Goal: Transaction & Acquisition: Purchase product/service

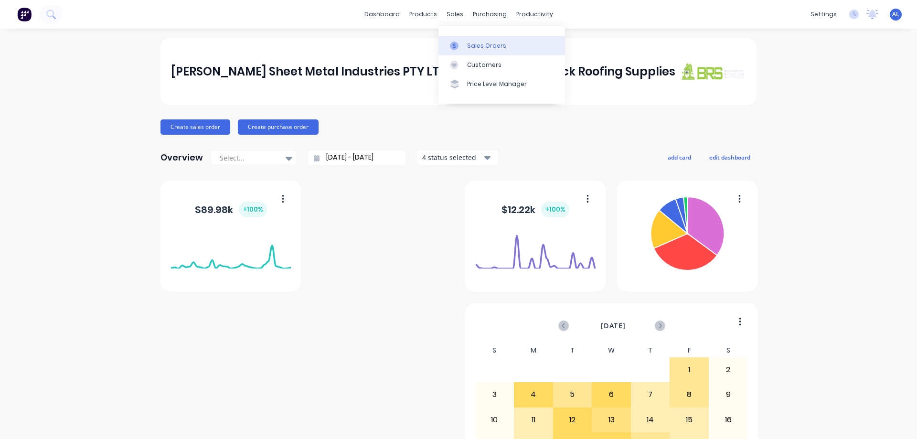
click at [475, 39] on link "Sales Orders" at bounding box center [501, 45] width 127 height 19
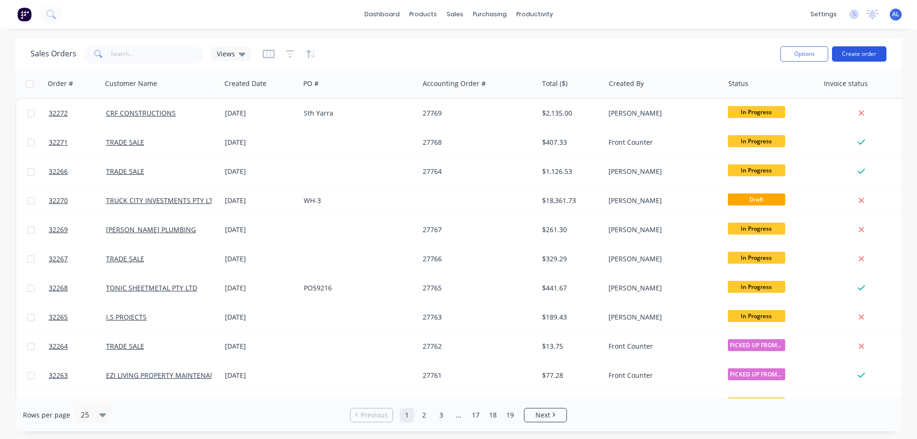
click at [877, 53] on button "Create order" at bounding box center [859, 53] width 54 height 15
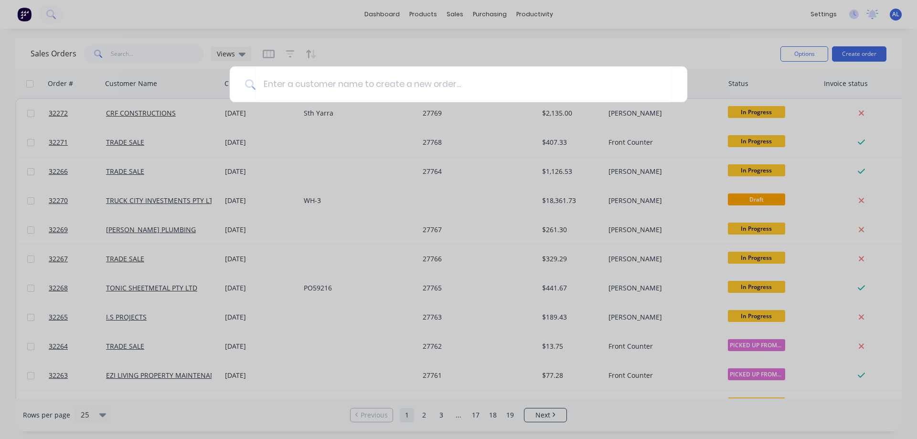
drag, startPoint x: 339, startPoint y: 91, endPoint x: 332, endPoint y: 62, distance: 30.0
click at [339, 88] on input at bounding box center [463, 84] width 416 height 36
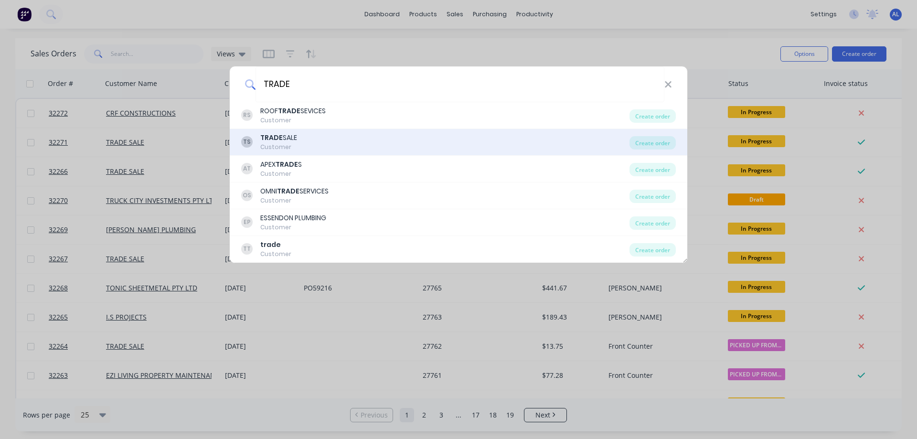
type input "TRADE"
click at [311, 145] on div "TS TRADE SALE Customer" at bounding box center [435, 142] width 388 height 19
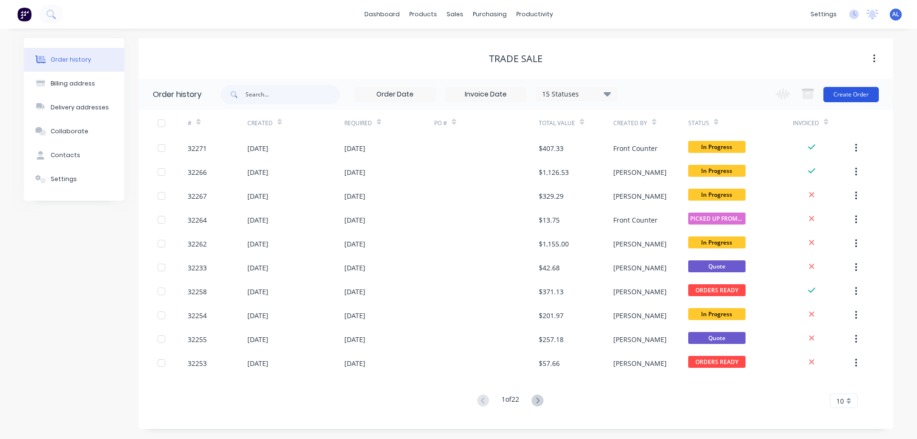
click at [842, 96] on button "Create Order" at bounding box center [850, 94] width 55 height 15
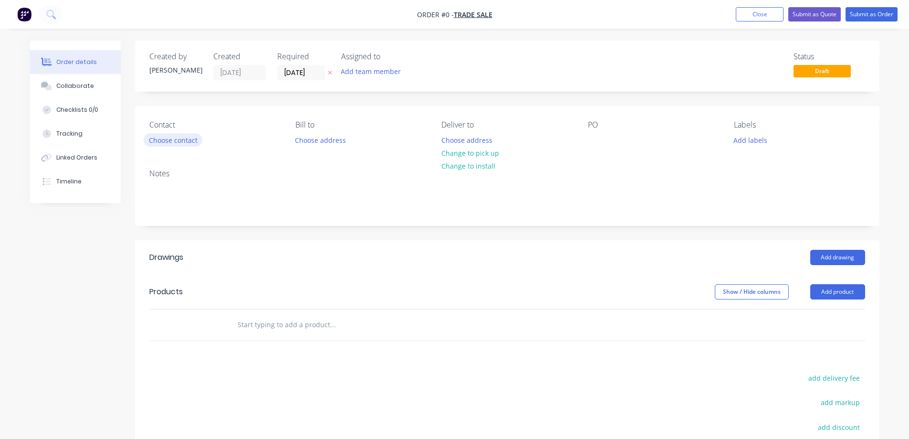
click at [189, 142] on button "Choose contact" at bounding box center [173, 139] width 59 height 13
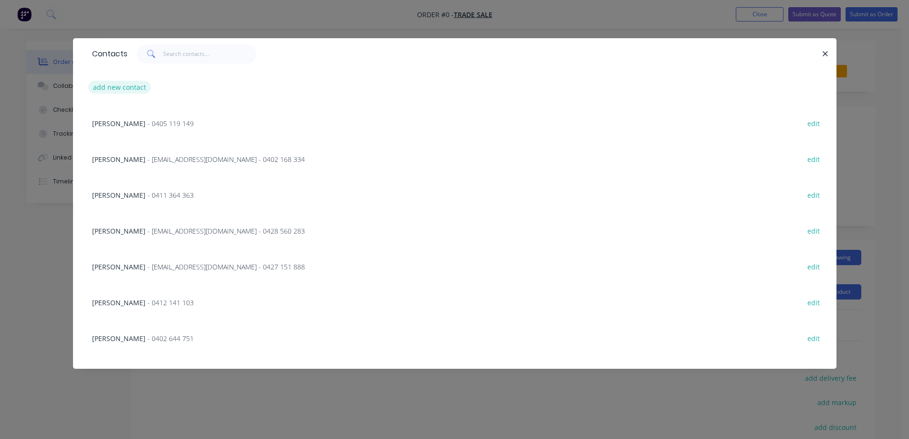
click at [138, 88] on button "add new contact" at bounding box center [119, 87] width 63 height 13
select select "AU"
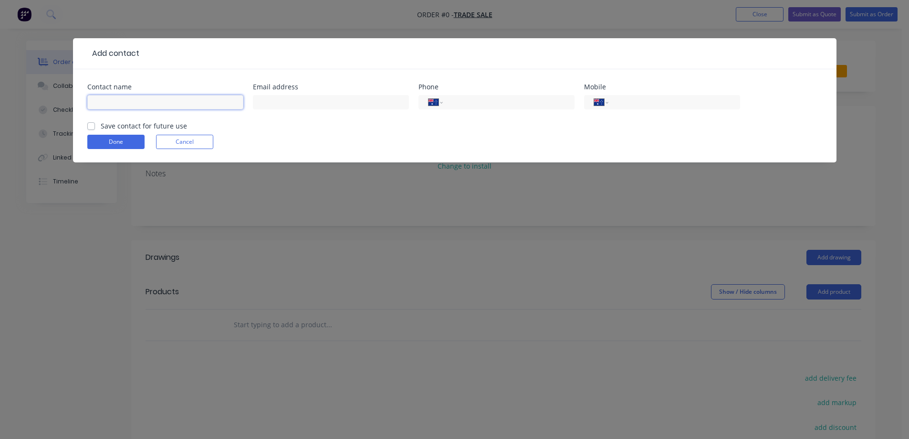
click at [158, 104] on input "text" at bounding box center [165, 102] width 156 height 14
type input "[PERSON_NAME]"
click at [326, 104] on input "text" at bounding box center [331, 102] width 156 height 14
type input "[EMAIL_ADDRESS][DOMAIN_NAME]"
drag, startPoint x: 698, startPoint y: 99, endPoint x: 645, endPoint y: 191, distance: 106.1
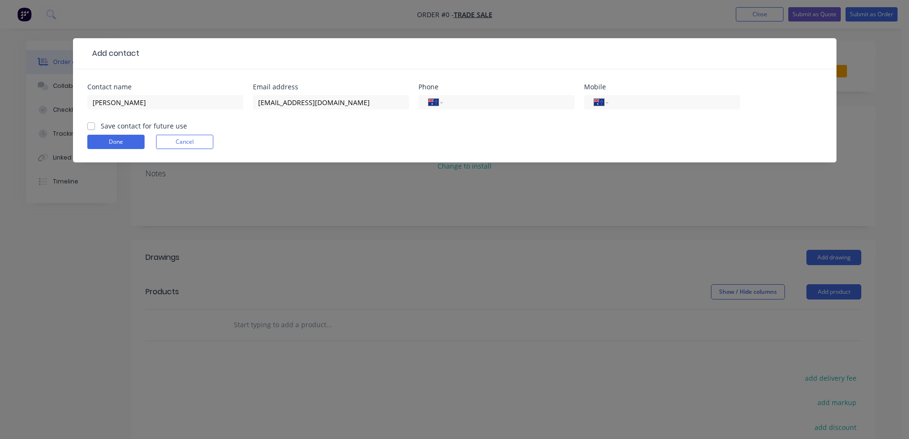
click at [698, 99] on input "tel" at bounding box center [672, 102] width 115 height 11
drag, startPoint x: 643, startPoint y: 98, endPoint x: 643, endPoint y: 105, distance: 6.2
click at [643, 105] on input "tel" at bounding box center [672, 102] width 115 height 11
type input "0409 987 680"
drag, startPoint x: 91, startPoint y: 125, endPoint x: 192, endPoint y: 147, distance: 103.6
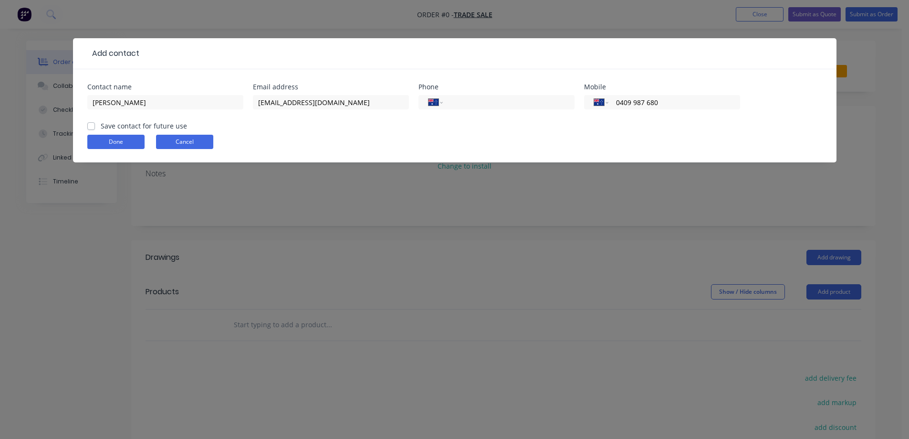
click at [101, 125] on label "Save contact for future use" at bounding box center [144, 126] width 86 height 10
click at [91, 125] on input "Save contact for future use" at bounding box center [91, 125] width 8 height 9
checkbox input "true"
click at [118, 148] on button "Done" at bounding box center [115, 142] width 57 height 14
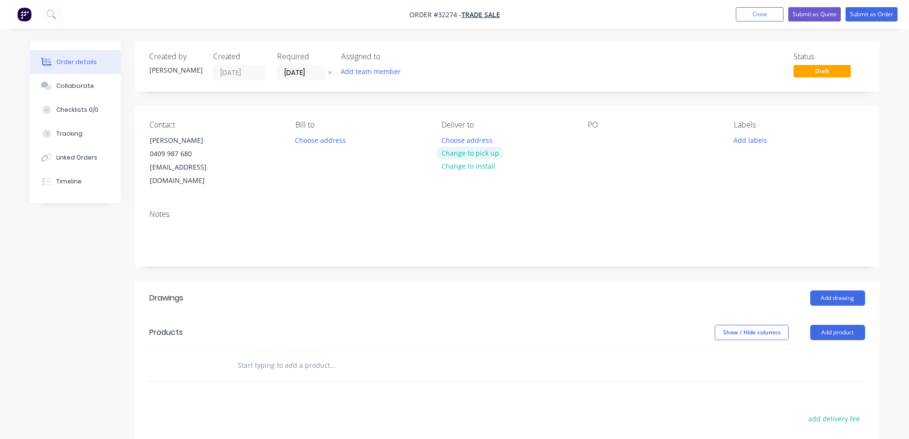
click at [481, 150] on button "Change to pick up" at bounding box center [470, 153] width 68 height 13
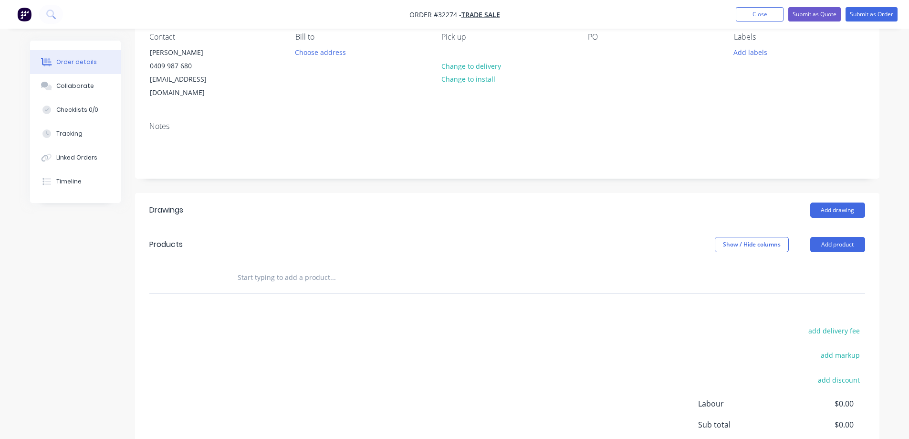
scroll to position [95, 0]
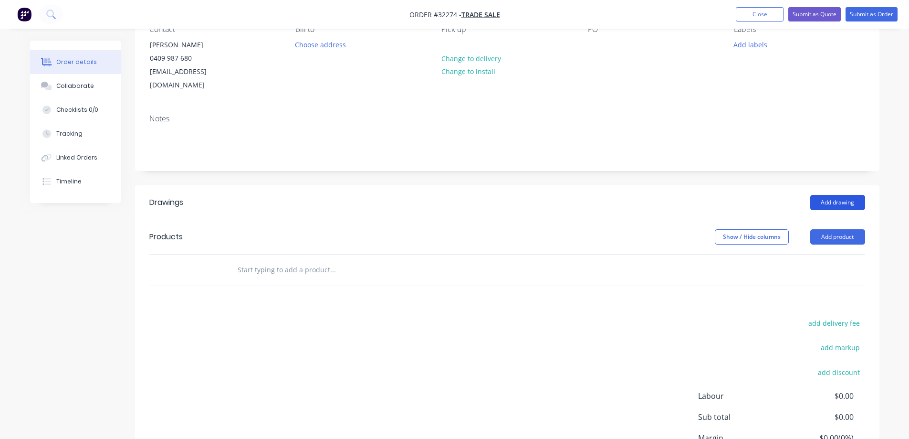
click at [849, 195] on button "Add drawing" at bounding box center [838, 202] width 55 height 15
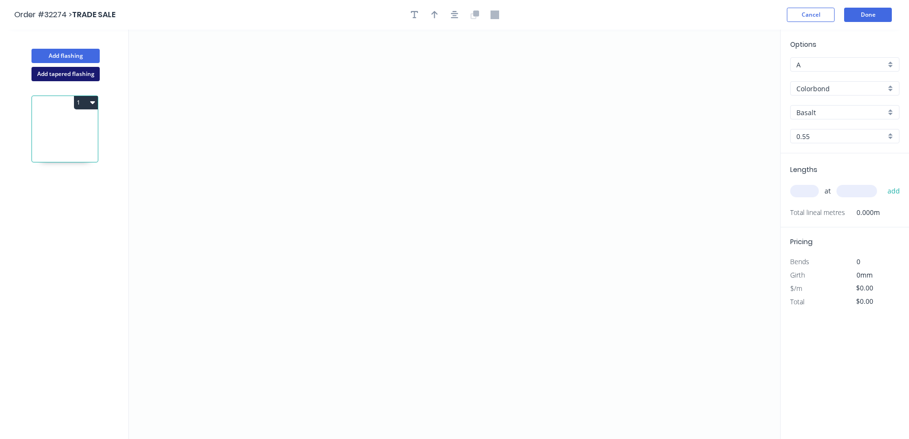
click at [74, 75] on button "Add tapered flashing" at bounding box center [66, 74] width 68 height 14
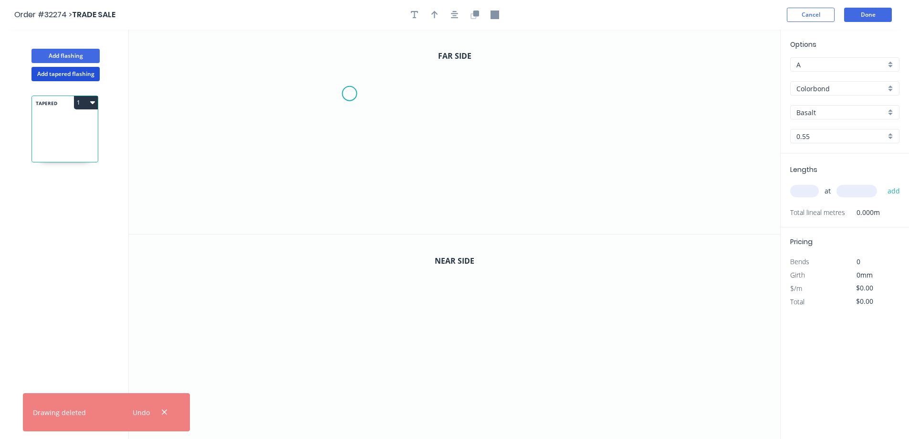
click at [349, 94] on icon "0" at bounding box center [455, 132] width 652 height 204
click at [344, 200] on icon "0" at bounding box center [455, 132] width 652 height 204
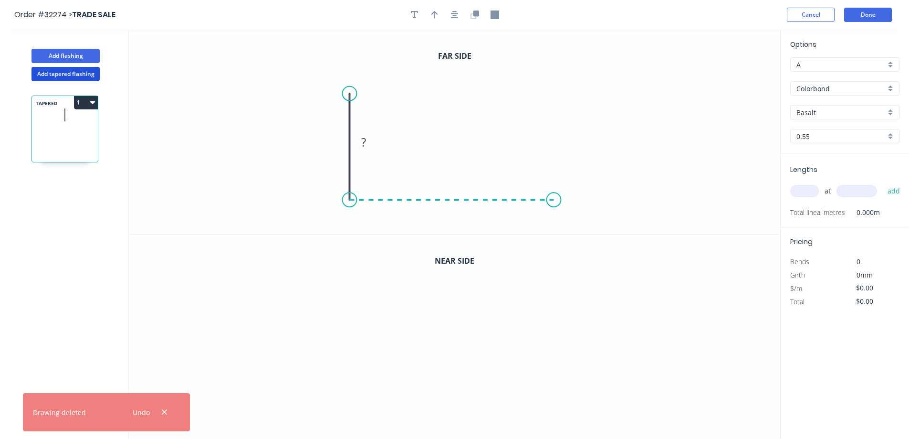
click at [554, 201] on icon "0 ?" at bounding box center [455, 132] width 652 height 204
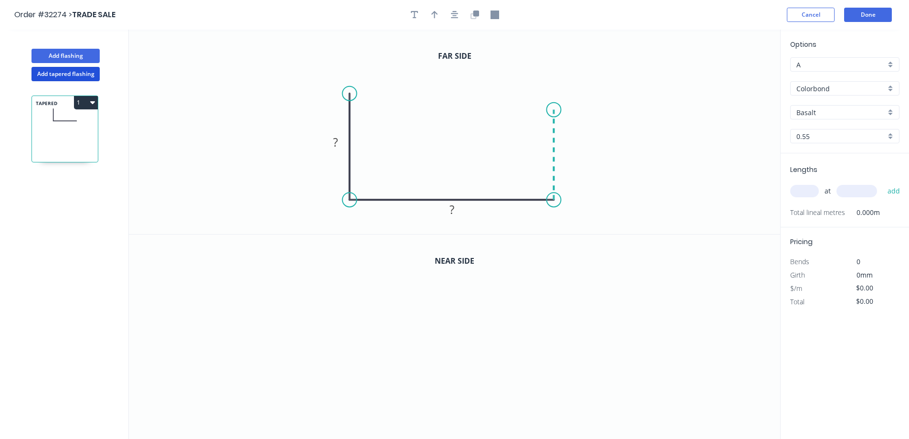
click at [556, 110] on icon "0 ? ?" at bounding box center [455, 132] width 652 height 204
click at [627, 82] on icon "0 ? ? ?" at bounding box center [455, 132] width 652 height 204
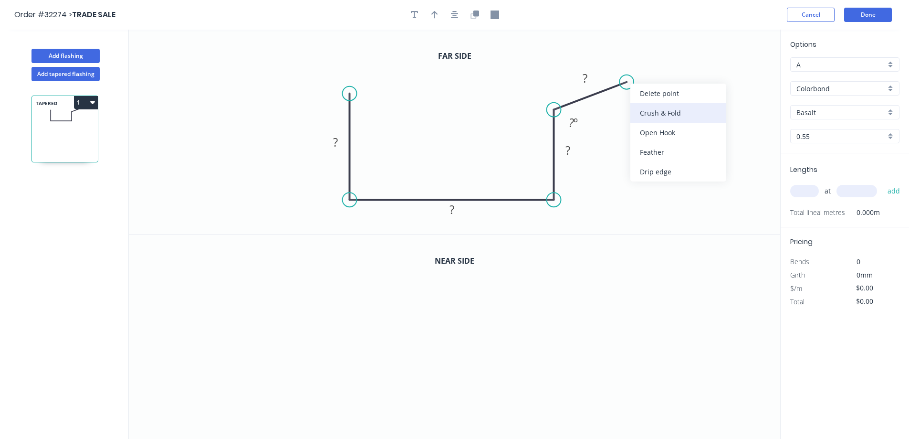
click at [685, 114] on div "Crush & Fold" at bounding box center [679, 113] width 96 height 20
click at [593, 80] on rect at bounding box center [585, 78] width 19 height 13
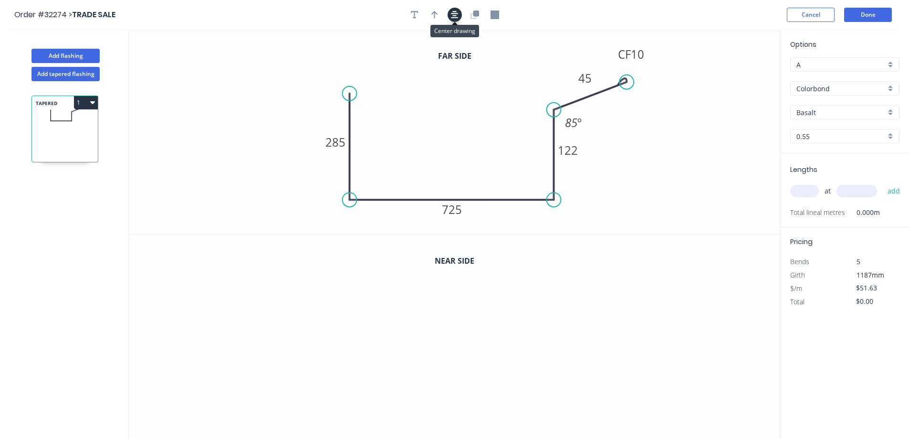
click at [452, 14] on icon "button" at bounding box center [455, 15] width 8 height 9
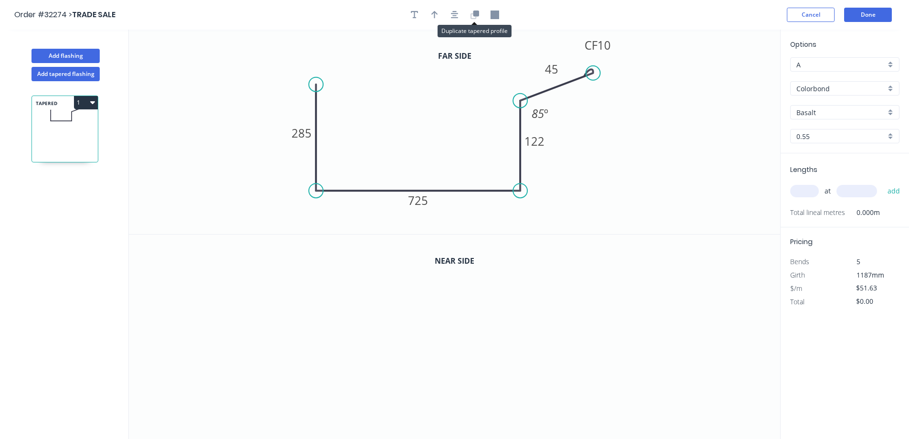
drag, startPoint x: 478, startPoint y: 16, endPoint x: 464, endPoint y: 91, distance: 76.3
click at [478, 16] on icon "button" at bounding box center [475, 15] width 9 height 9
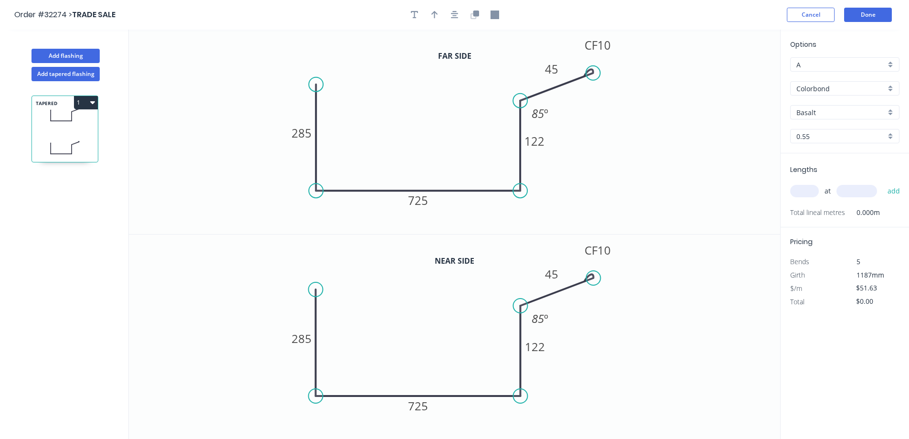
drag, startPoint x: 536, startPoint y: 347, endPoint x: 613, endPoint y: 342, distance: 77.0
click at [540, 345] on tspan "122" at bounding box center [535, 346] width 20 height 16
type input "$52.63"
drag, startPoint x: 304, startPoint y: 337, endPoint x: 424, endPoint y: 334, distance: 119.9
click at [305, 337] on tspan "285" at bounding box center [302, 338] width 20 height 16
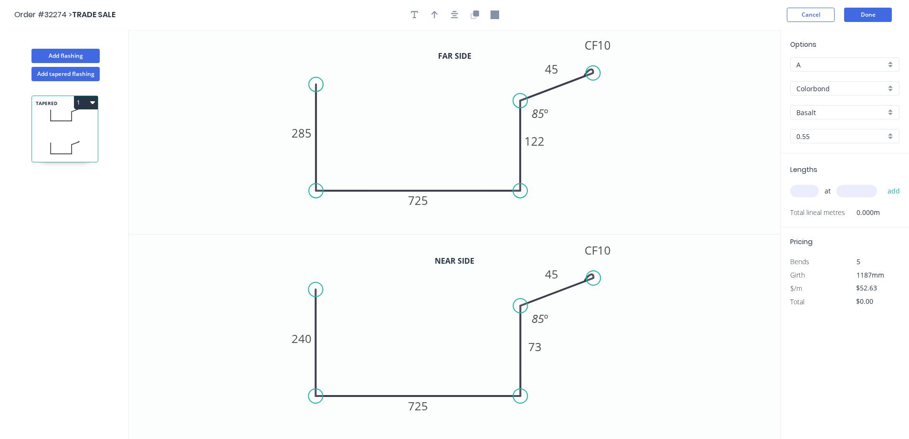
drag, startPoint x: 426, startPoint y: 408, endPoint x: 437, endPoint y: 401, distance: 13.1
click at [431, 403] on g "725" at bounding box center [418, 406] width 32 height 20
drag, startPoint x: 808, startPoint y: 192, endPoint x: 707, endPoint y: 194, distance: 100.7
click at [807, 192] on input "text" at bounding box center [805, 191] width 29 height 12
type input "1"
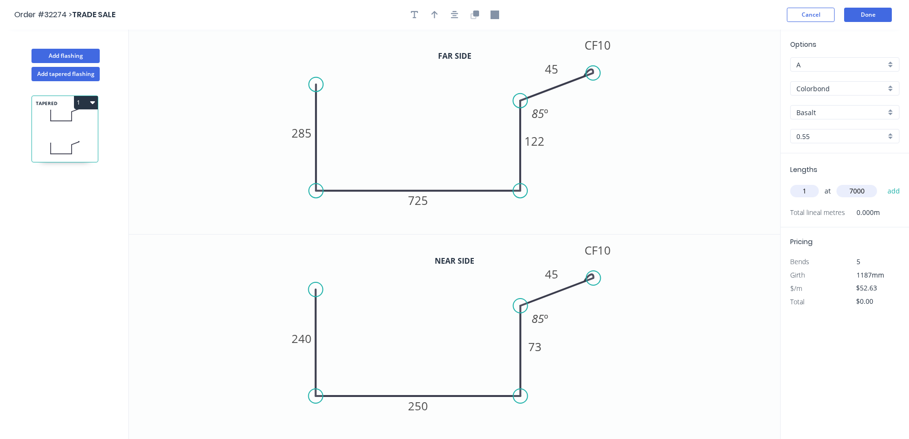
type input "7000"
click at [883, 183] on button "add" at bounding box center [894, 191] width 22 height 16
type input "$368.41"
click at [890, 110] on div "Basalt" at bounding box center [845, 112] width 109 height 14
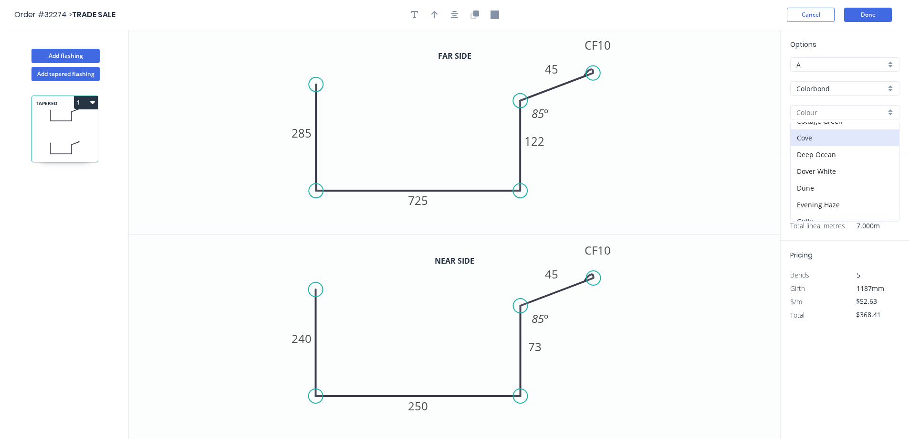
scroll to position [191, 0]
click at [843, 175] on div "Monument" at bounding box center [845, 173] width 108 height 17
type input "Monument"
click at [436, 15] on icon "button" at bounding box center [435, 15] width 7 height 9
drag, startPoint x: 732, startPoint y: 75, endPoint x: 668, endPoint y: 119, distance: 77.9
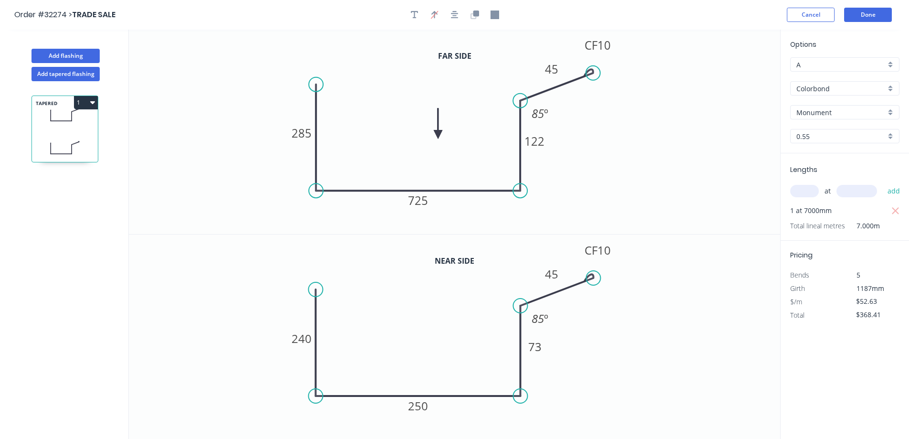
click at [439, 135] on icon at bounding box center [438, 123] width 9 height 31
click at [870, 16] on button "Done" at bounding box center [869, 15] width 48 height 14
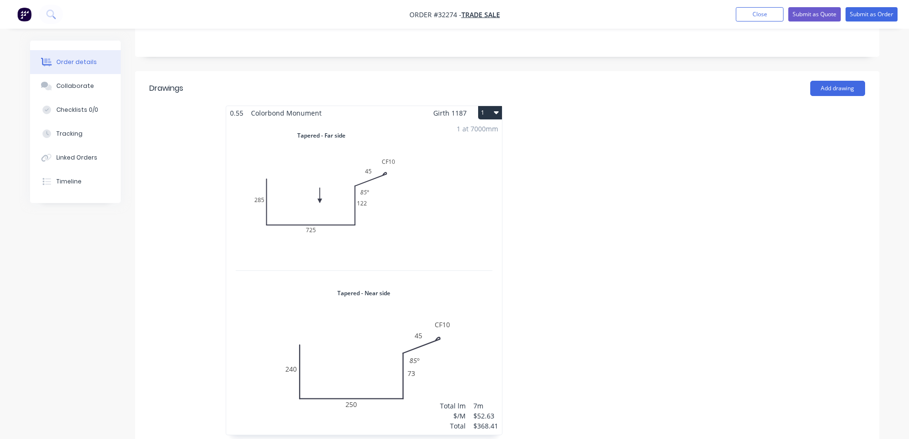
scroll to position [239, 0]
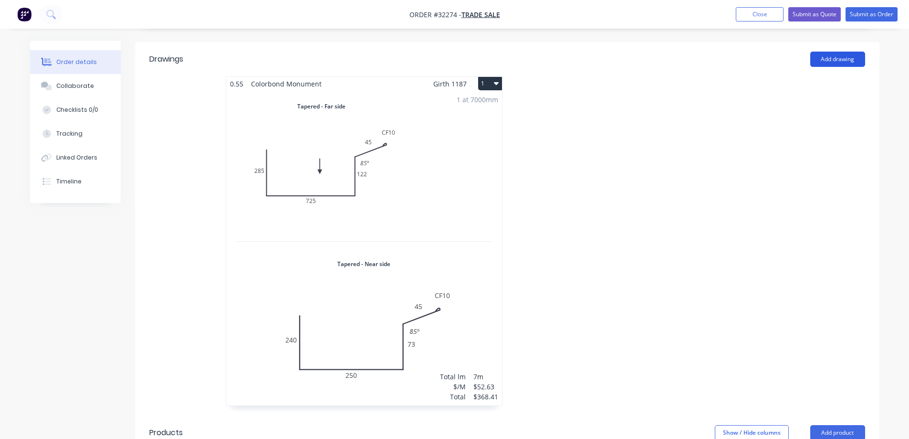
click at [828, 52] on button "Add drawing" at bounding box center [838, 59] width 55 height 15
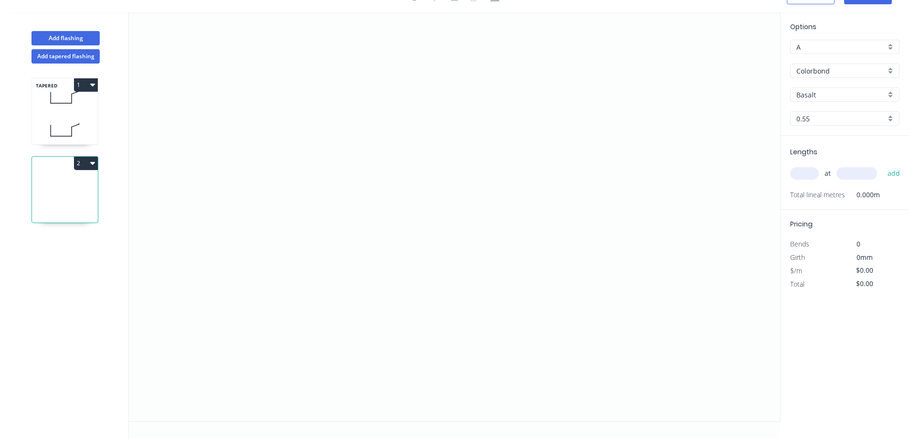
scroll to position [18, 0]
click at [82, 56] on button "Add tapered flashing" at bounding box center [66, 56] width 68 height 14
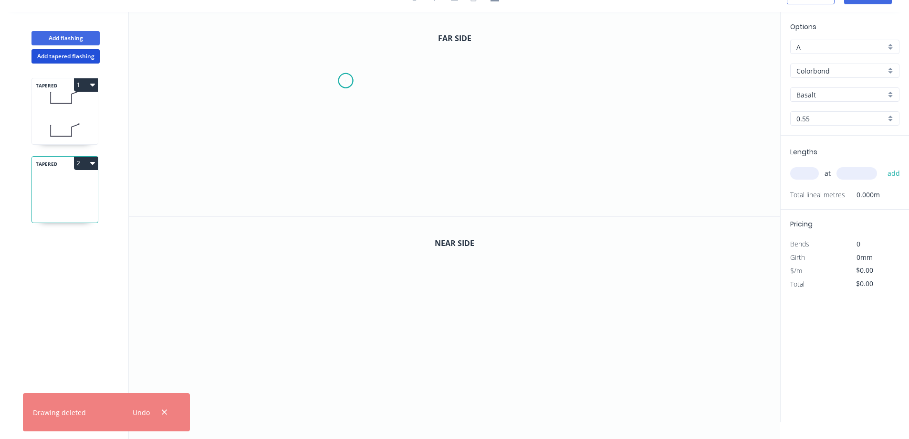
click at [346, 81] on icon "0" at bounding box center [455, 114] width 652 height 204
drag, startPoint x: 347, startPoint y: 186, endPoint x: 402, endPoint y: 180, distance: 55.2
click at [354, 184] on icon "0" at bounding box center [455, 114] width 652 height 204
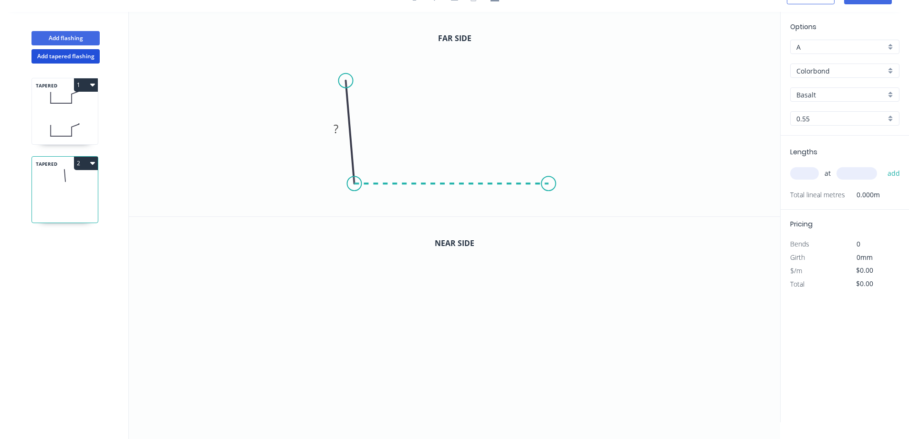
click at [549, 193] on icon "0 ?" at bounding box center [455, 114] width 652 height 204
click at [358, 78] on circle at bounding box center [355, 78] width 14 height 14
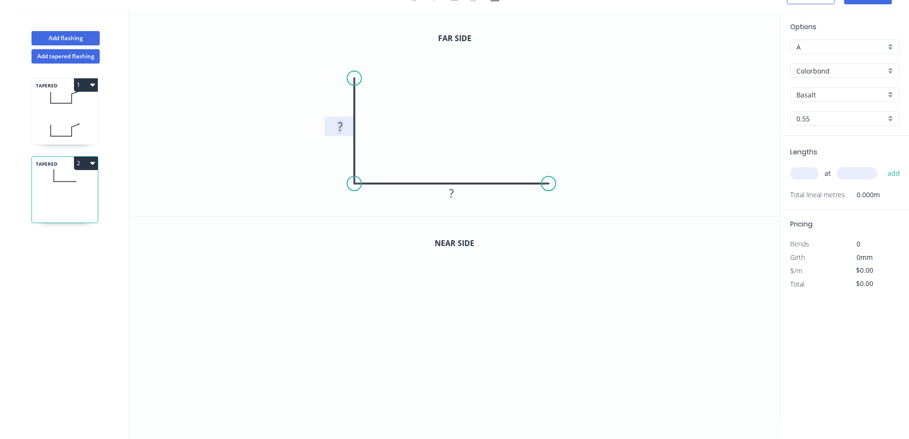
click at [345, 125] on rect at bounding box center [340, 126] width 19 height 13
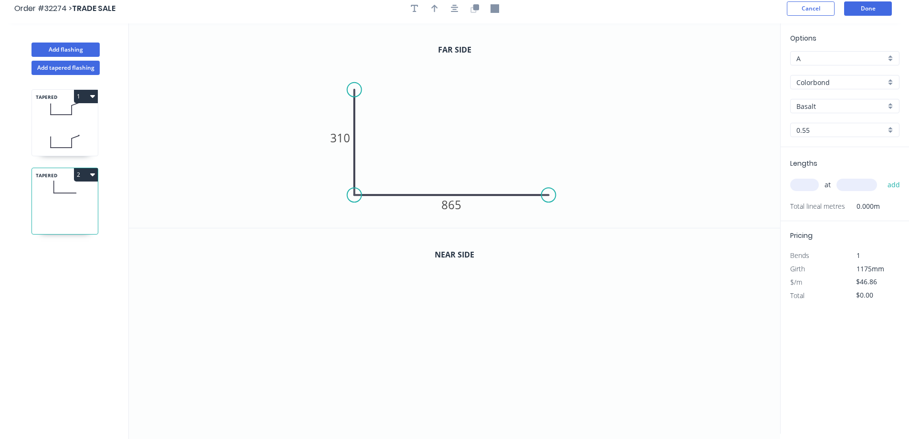
scroll to position [0, 0]
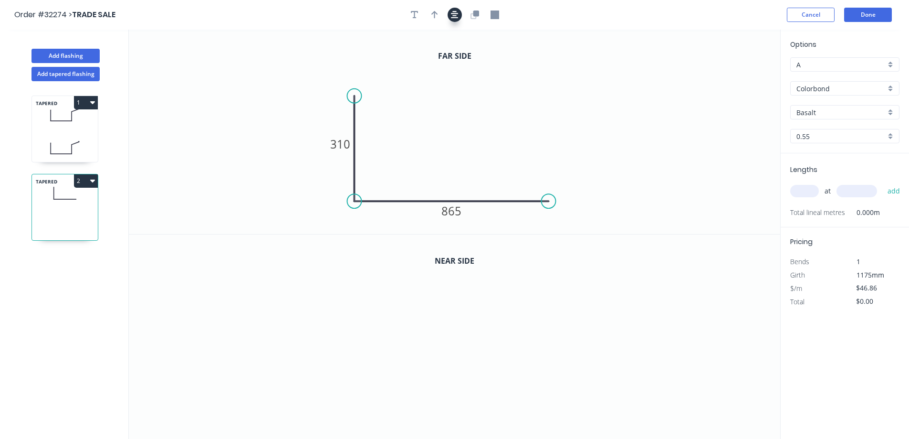
click at [453, 15] on icon "button" at bounding box center [455, 15] width 8 height 9
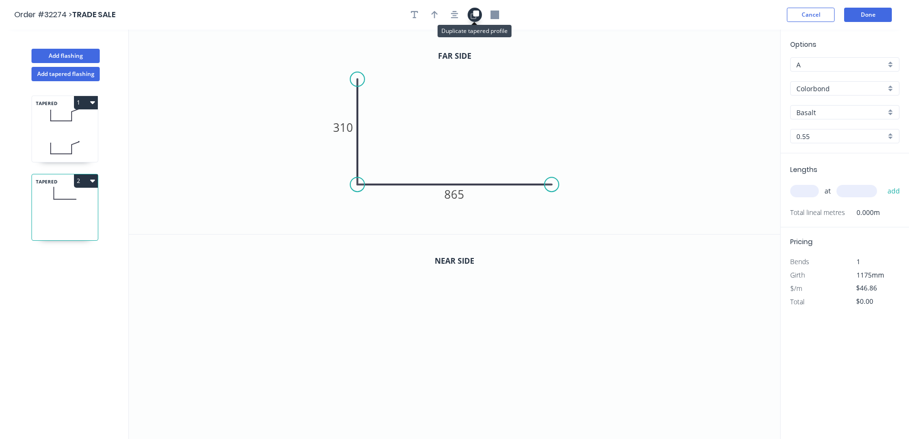
click at [478, 16] on icon "button" at bounding box center [476, 14] width 6 height 6
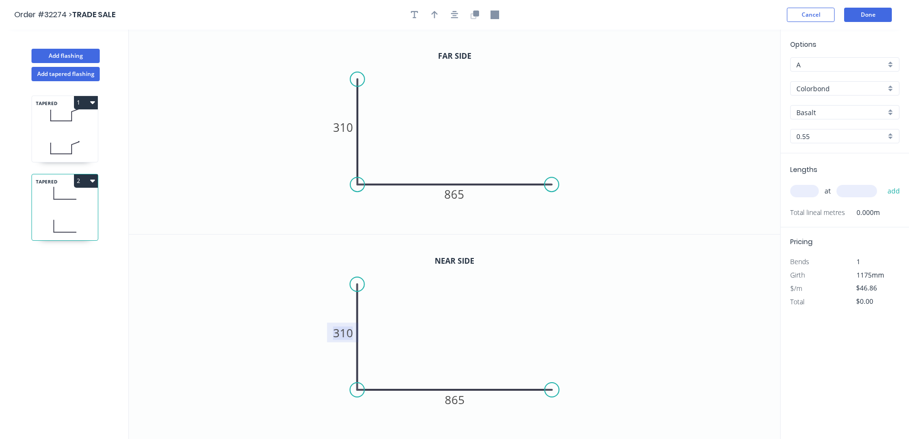
drag, startPoint x: 350, startPoint y: 333, endPoint x: 466, endPoint y: 328, distance: 116.1
click at [350, 333] on tspan "310" at bounding box center [343, 333] width 20 height 16
type input "$47.86"
drag, startPoint x: 801, startPoint y: 192, endPoint x: 544, endPoint y: 338, distance: 295.9
click at [786, 201] on div "Lengths at add Total lineal metres 0.000m" at bounding box center [845, 190] width 128 height 74
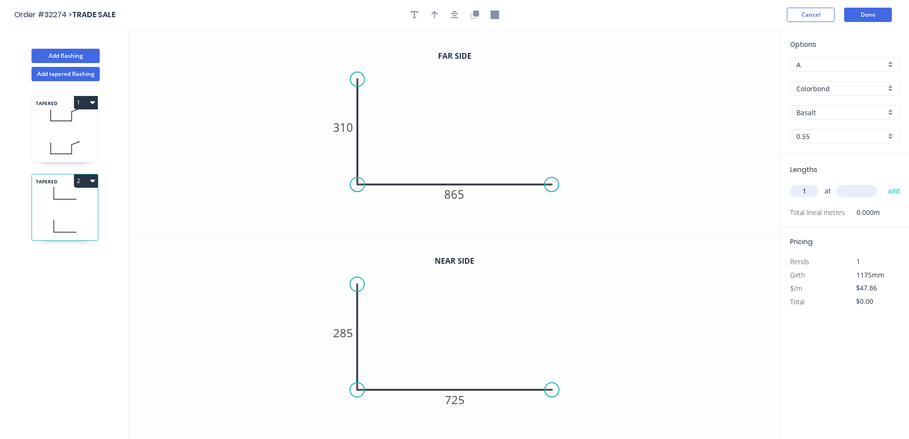
type input "1"
type input "2000"
click at [883, 183] on button "add" at bounding box center [894, 191] width 22 height 16
type input "$95.72"
click at [417, 17] on icon "button" at bounding box center [415, 15] width 8 height 9
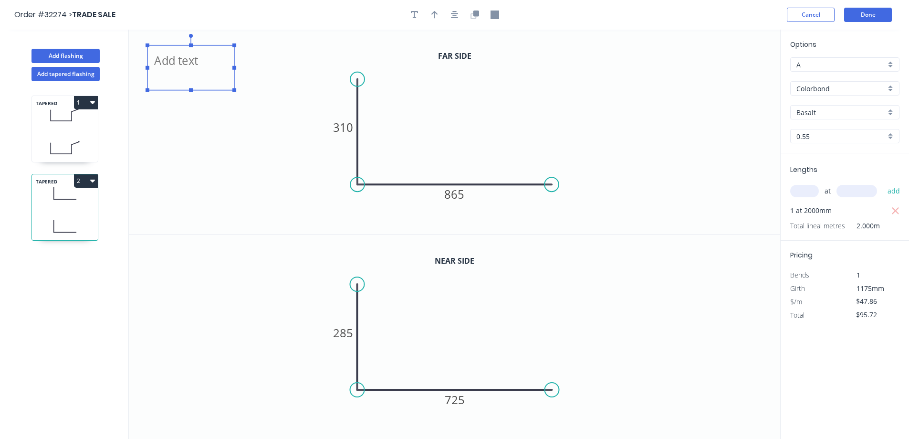
drag, startPoint x: 185, startPoint y: 56, endPoint x: 235, endPoint y: 144, distance: 100.9
click at [186, 57] on textarea at bounding box center [190, 67] width 77 height 35
type textarea "p"
click at [243, 124] on icon "PART A 310 865" at bounding box center [455, 132] width 652 height 204
type textarea "PART A"
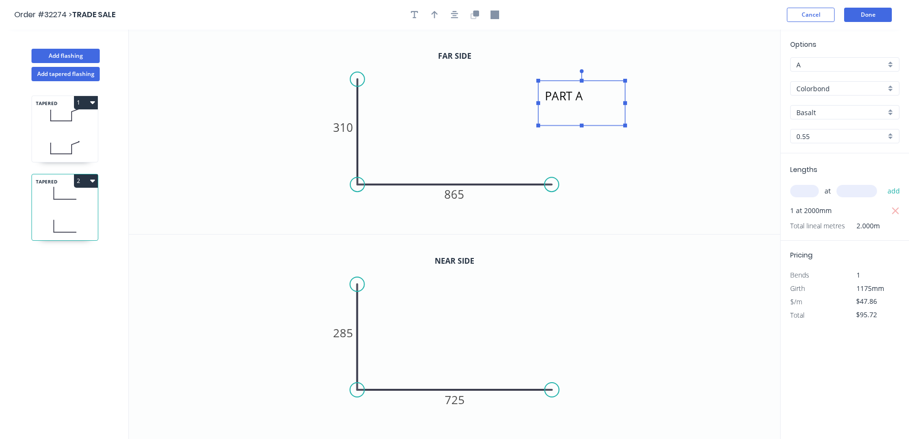
drag, startPoint x: 222, startPoint y: 80, endPoint x: 613, endPoint y: 115, distance: 392.1
click at [613, 115] on textarea "PART A" at bounding box center [581, 102] width 77 height 35
click at [894, 108] on div "Basalt" at bounding box center [845, 112] width 109 height 14
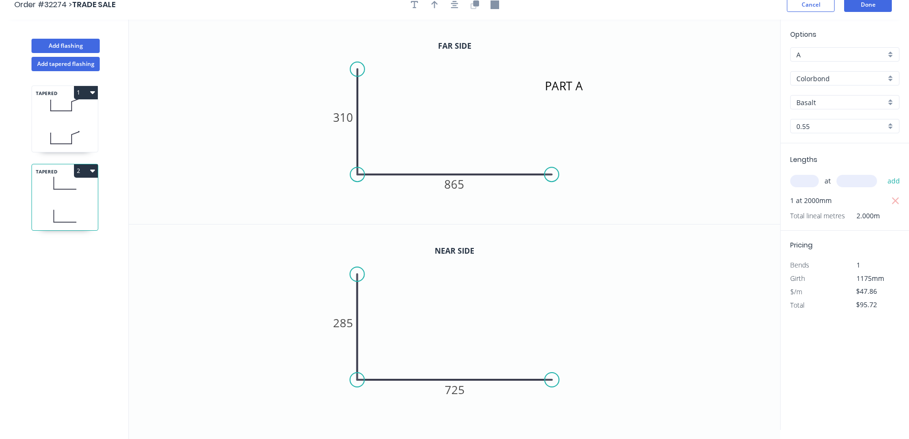
scroll to position [18, 0]
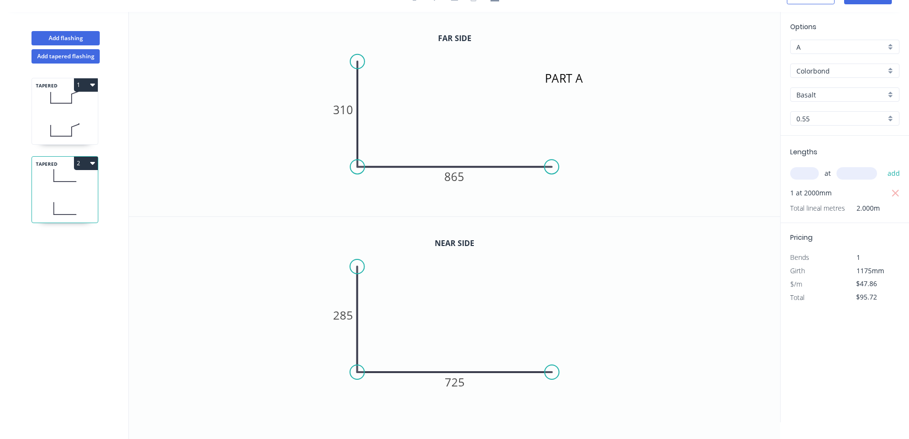
click at [888, 93] on div "Basalt" at bounding box center [845, 94] width 109 height 14
click at [850, 152] on div "Monument" at bounding box center [845, 156] width 108 height 17
type input "Monument"
click at [803, 172] on input "text" at bounding box center [805, 173] width 29 height 12
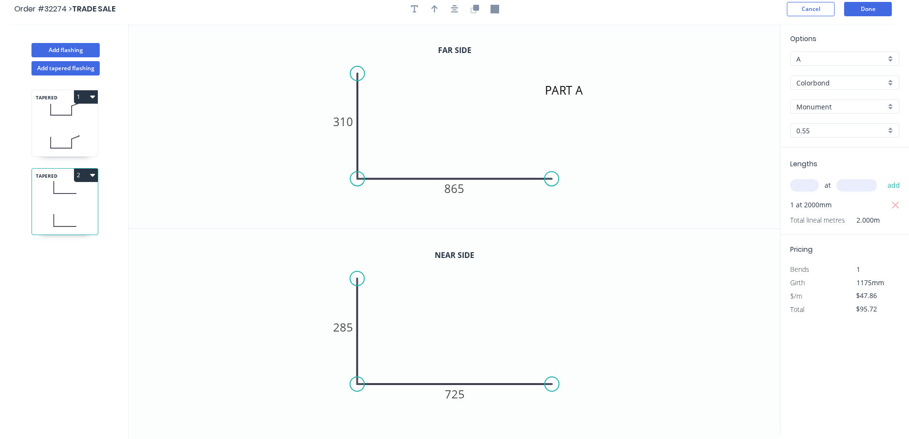
scroll to position [0, 0]
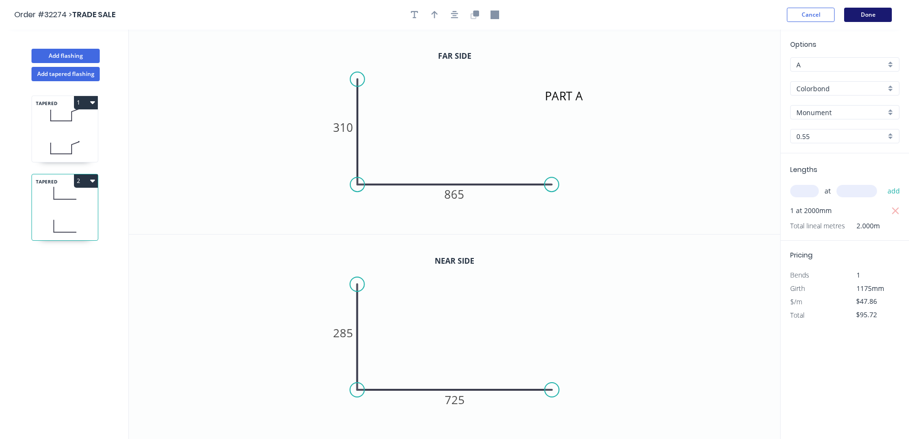
click at [880, 14] on button "Done" at bounding box center [869, 15] width 48 height 14
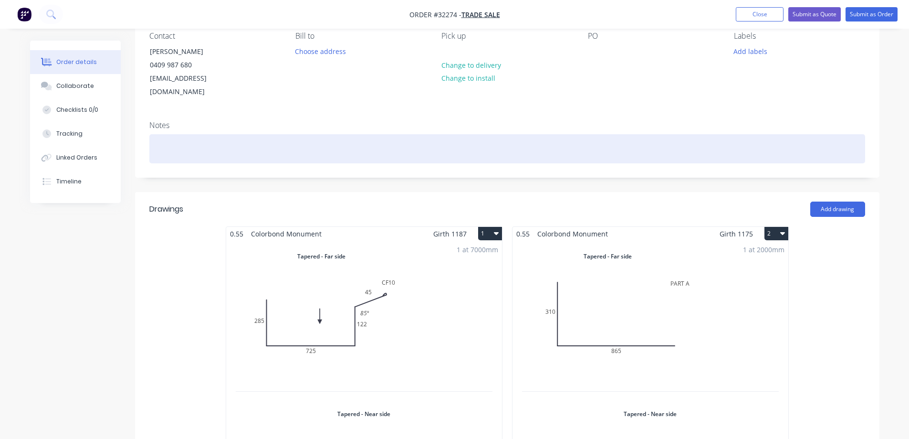
scroll to position [239, 0]
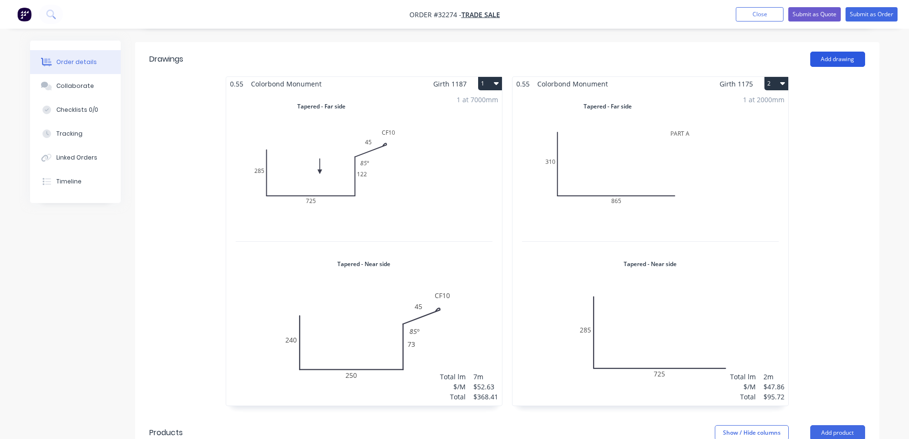
click at [840, 52] on button "Add drawing" at bounding box center [838, 59] width 55 height 15
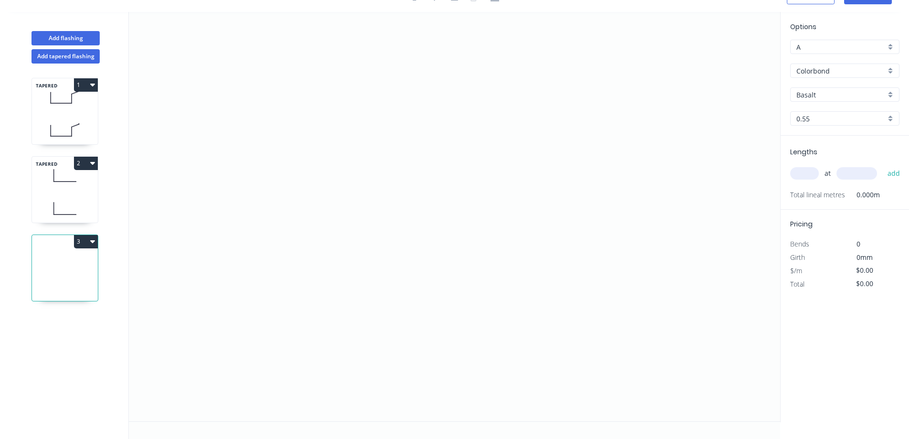
scroll to position [18, 0]
click at [70, 59] on button "Add tapered flashing" at bounding box center [66, 56] width 68 height 14
click at [573, 80] on icon "0" at bounding box center [455, 114] width 652 height 204
click at [458, 103] on icon "0" at bounding box center [455, 114] width 652 height 204
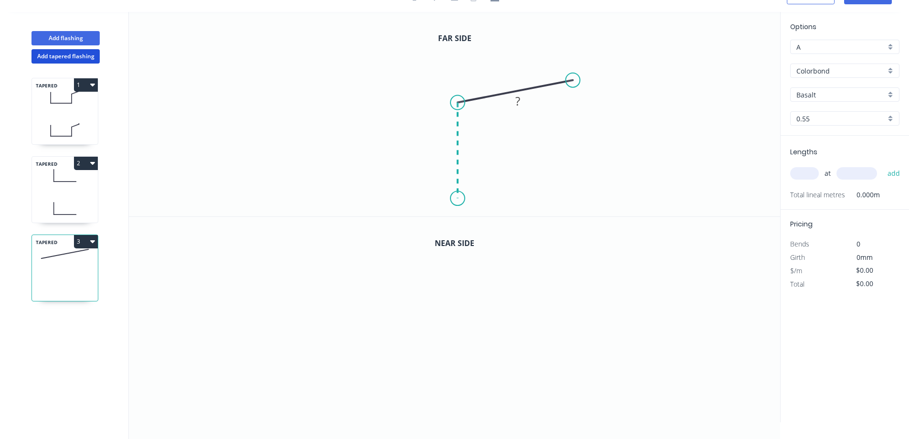
click at [459, 199] on icon "0 ?" at bounding box center [455, 114] width 652 height 204
click at [378, 198] on icon "0 ? ? ? º" at bounding box center [455, 114] width 652 height 204
drag, startPoint x: 420, startPoint y: 208, endPoint x: 539, endPoint y: 160, distance: 128.5
click at [425, 204] on g "?" at bounding box center [417, 208] width 19 height 16
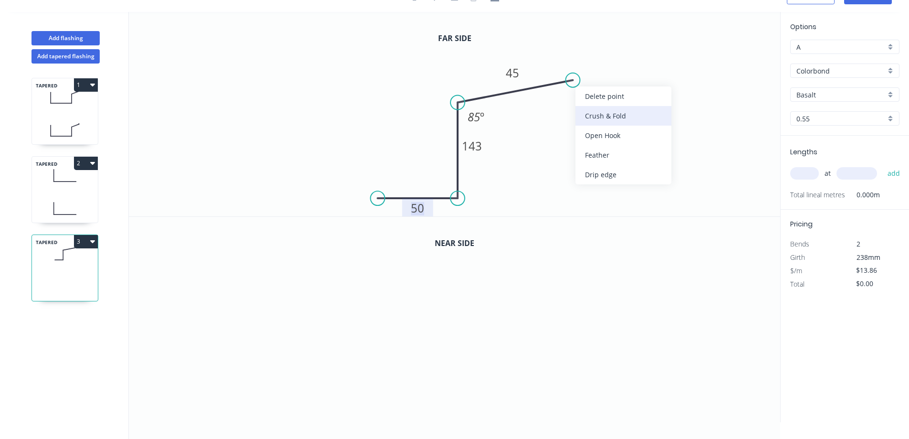
click at [622, 118] on div "Crush & Fold" at bounding box center [624, 116] width 96 height 20
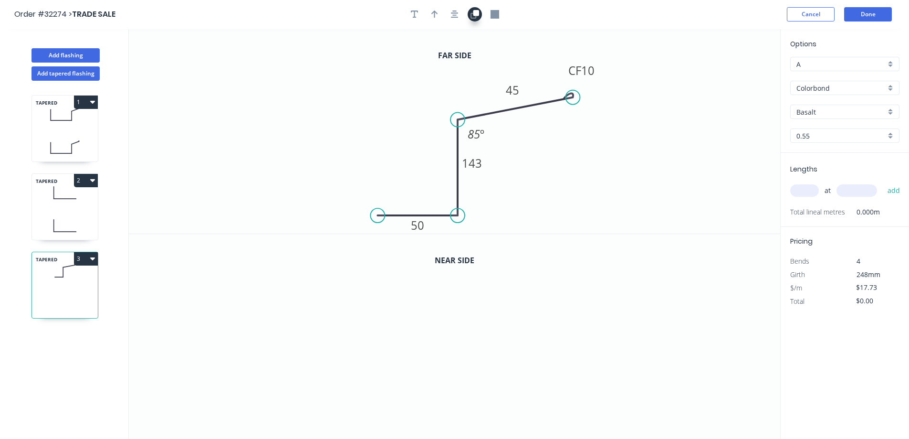
scroll to position [0, 0]
click at [459, 13] on button "button" at bounding box center [455, 15] width 14 height 14
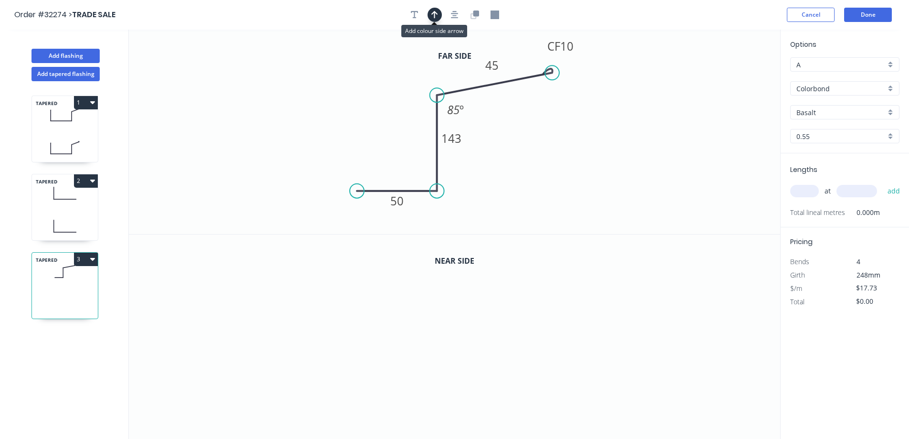
click at [439, 12] on button "button" at bounding box center [435, 15] width 14 height 14
drag, startPoint x: 729, startPoint y: 75, endPoint x: 374, endPoint y: 133, distance: 359.9
click at [374, 133] on icon at bounding box center [374, 122] width 9 height 31
click at [407, 197] on rect at bounding box center [396, 201] width 31 height 20
drag, startPoint x: 400, startPoint y: 205, endPoint x: 428, endPoint y: 199, distance: 28.8
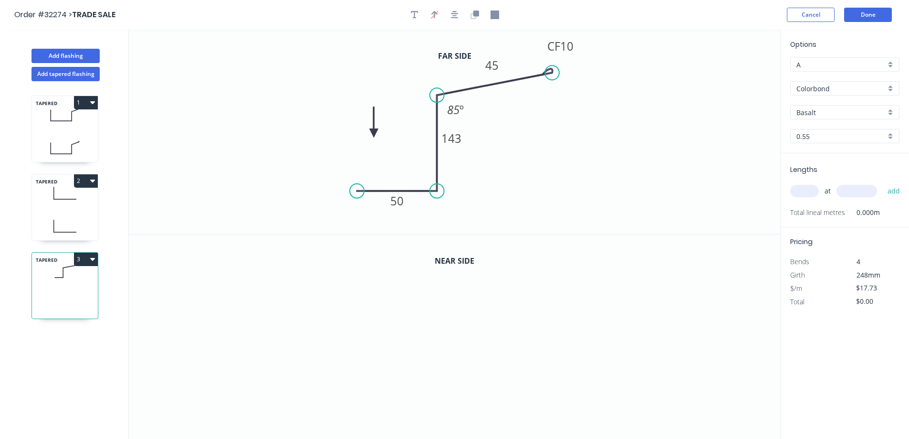
click at [404, 202] on g "50" at bounding box center [397, 201] width 19 height 16
drag, startPoint x: 472, startPoint y: 13, endPoint x: 469, endPoint y: 32, distance: 18.8
click at [472, 13] on icon "button" at bounding box center [475, 15] width 9 height 9
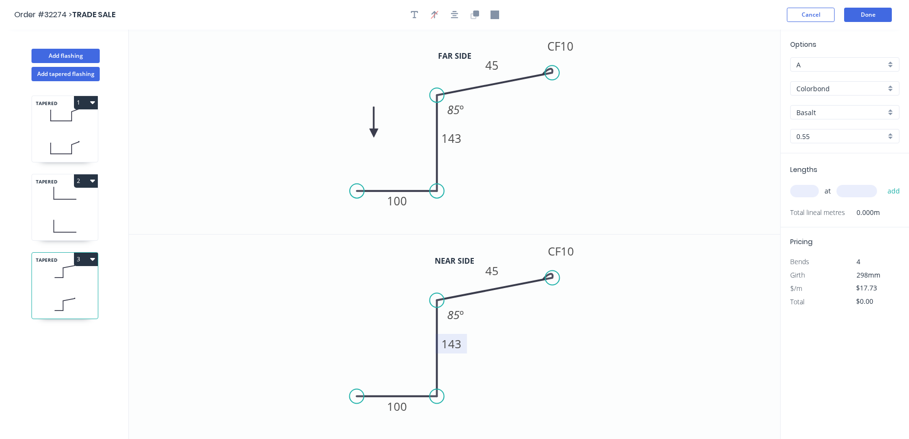
click at [461, 346] on tspan "143" at bounding box center [452, 344] width 20 height 16
type input "$18.73"
click at [804, 198] on div "at add" at bounding box center [846, 191] width 111 height 16
drag, startPoint x: 808, startPoint y: 187, endPoint x: 742, endPoint y: 223, distance: 75.4
click at [808, 187] on input "text" at bounding box center [805, 191] width 29 height 12
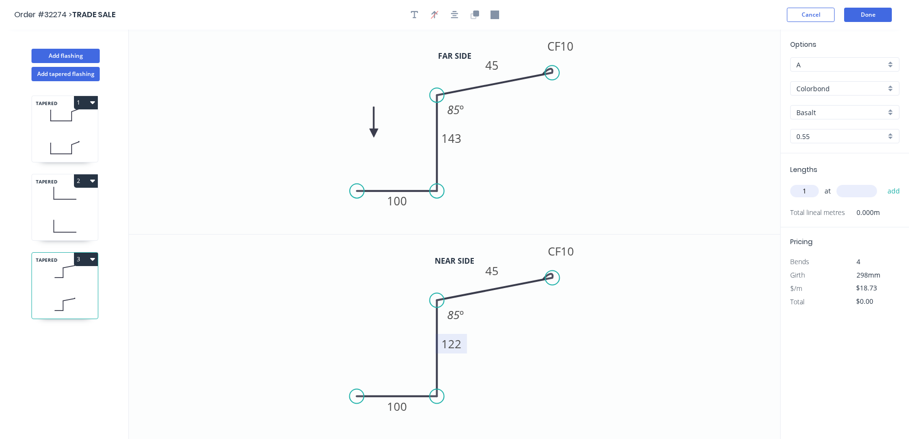
type input "1"
type input "2000"
click at [883, 183] on button "add" at bounding box center [894, 191] width 22 height 16
type input "$37.46"
click at [893, 113] on div "Basalt" at bounding box center [845, 112] width 109 height 14
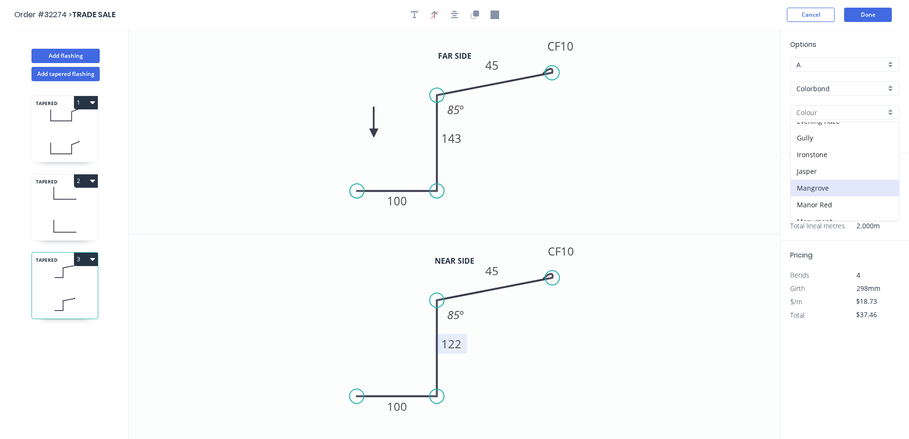
scroll to position [191, 0]
click at [837, 174] on div "Monument" at bounding box center [845, 173] width 108 height 17
type input "Monument"
click at [410, 18] on button "button" at bounding box center [415, 15] width 14 height 14
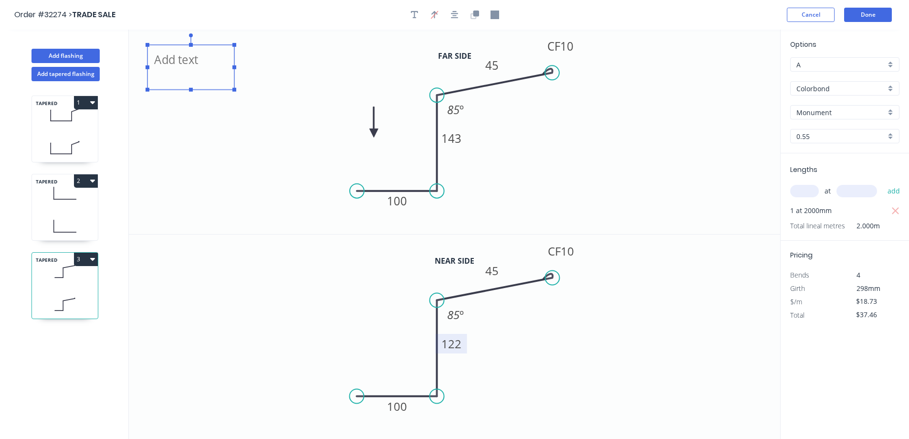
click at [174, 66] on textarea at bounding box center [190, 67] width 77 height 35
click at [200, 139] on icon "PART A 100 143 CF 10 45 85 º" at bounding box center [455, 132] width 652 height 204
type textarea "PART A"
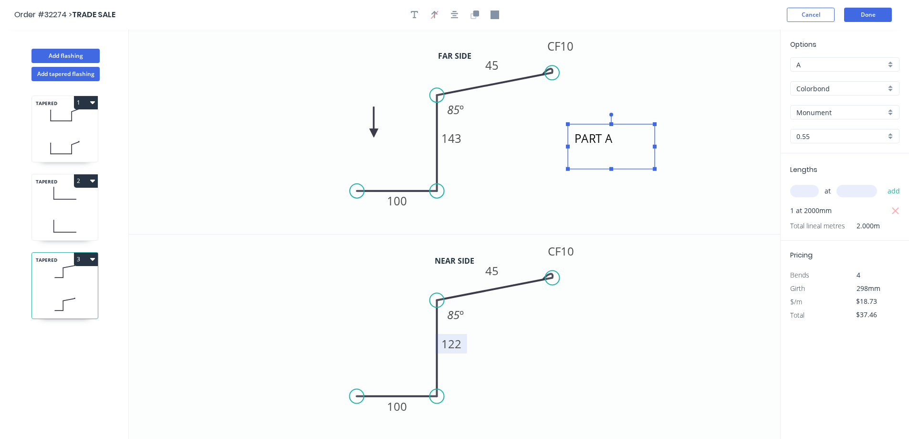
drag, startPoint x: 212, startPoint y: 82, endPoint x: 633, endPoint y: 161, distance: 428.0
click at [633, 161] on textarea "PART A" at bounding box center [611, 146] width 77 height 35
click at [880, 17] on button "Done" at bounding box center [869, 15] width 48 height 14
click at [875, 13] on button "Done" at bounding box center [869, 15] width 48 height 14
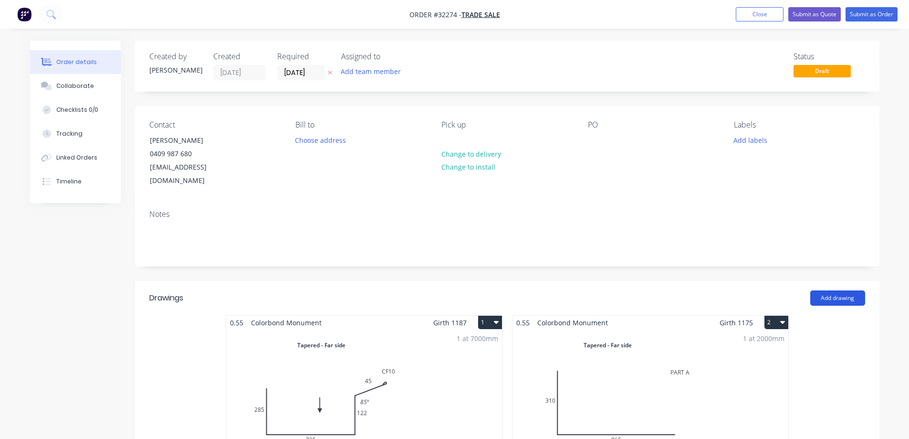
click at [832, 290] on button "Add drawing" at bounding box center [838, 297] width 55 height 15
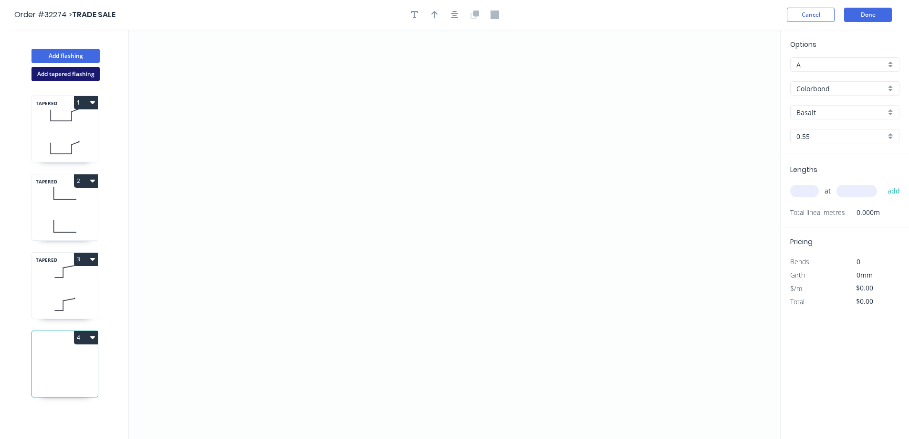
click at [85, 74] on button "Add tapered flashing" at bounding box center [66, 74] width 68 height 14
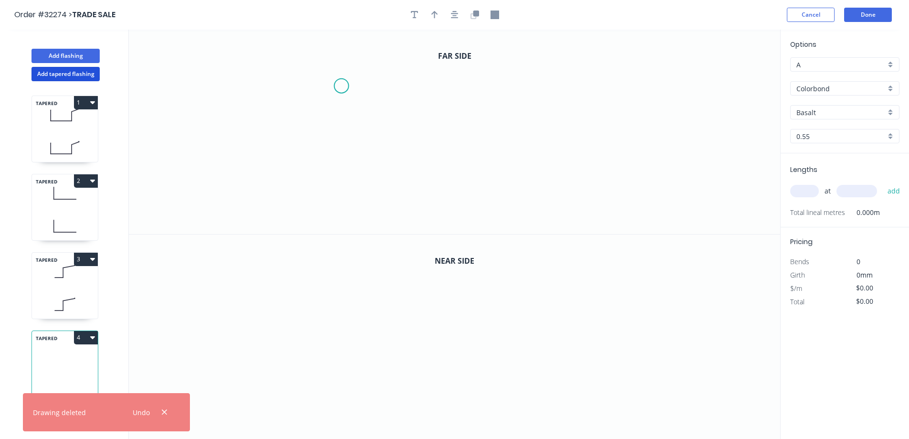
click at [341, 85] on icon "0" at bounding box center [455, 132] width 652 height 204
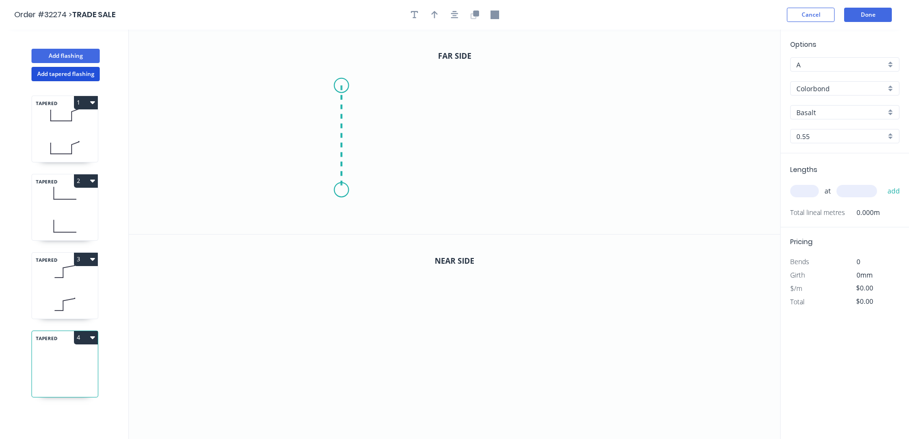
click at [336, 190] on icon "0" at bounding box center [455, 132] width 652 height 204
click at [476, 189] on icon "0 ?" at bounding box center [455, 132] width 652 height 204
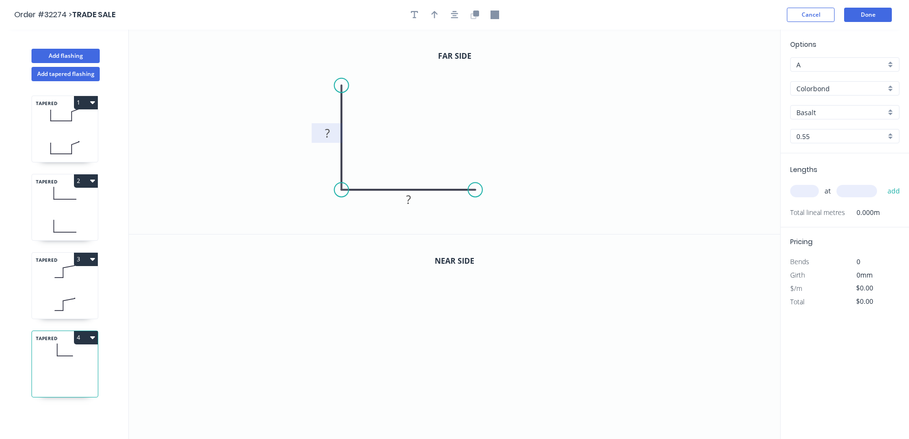
click at [327, 131] on tspan "?" at bounding box center [327, 133] width 5 height 16
click at [457, 15] on icon "button" at bounding box center [455, 15] width 8 height 9
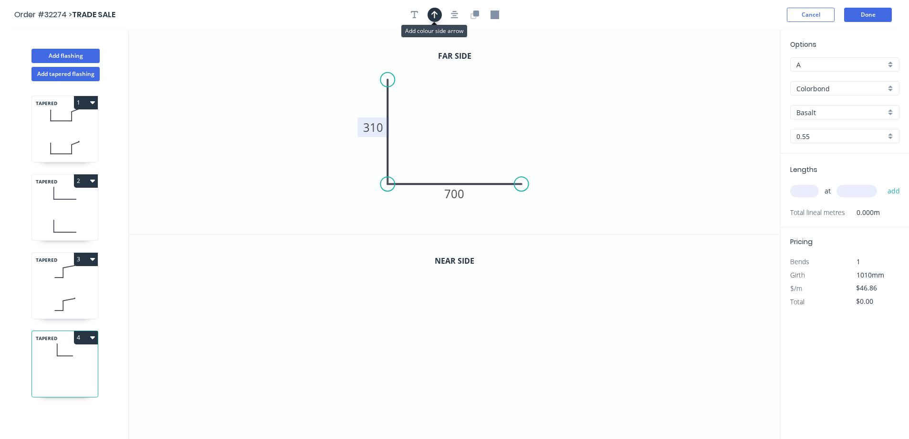
click at [440, 16] on button "button" at bounding box center [435, 15] width 14 height 14
drag, startPoint x: 731, startPoint y: 72, endPoint x: 470, endPoint y: 143, distance: 270.5
click at [471, 143] on icon at bounding box center [475, 130] width 9 height 31
click at [477, 14] on icon "button" at bounding box center [476, 14] width 6 height 6
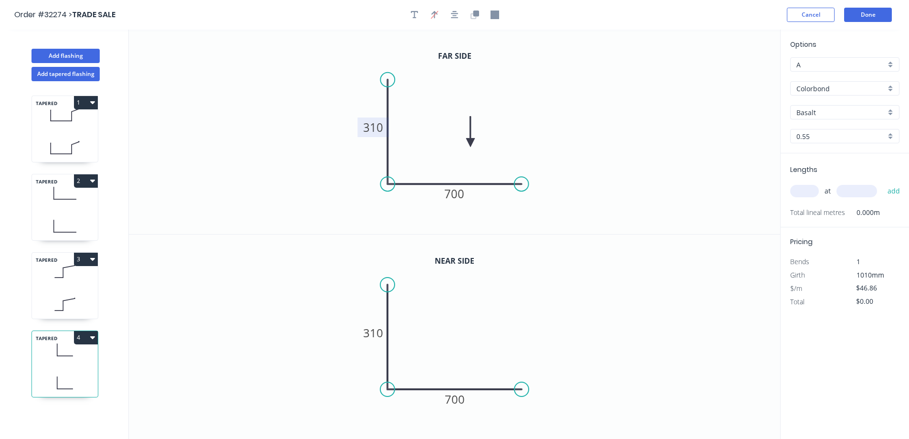
drag, startPoint x: 465, startPoint y: 399, endPoint x: 490, endPoint y: 375, distance: 35.1
click at [465, 399] on tspan "700" at bounding box center [455, 399] width 20 height 16
click at [465, 401] on tspan "700" at bounding box center [455, 399] width 20 height 16
drag, startPoint x: 463, startPoint y: 401, endPoint x: 533, endPoint y: 354, distance: 84.3
click at [464, 398] on tspan "700" at bounding box center [455, 399] width 20 height 16
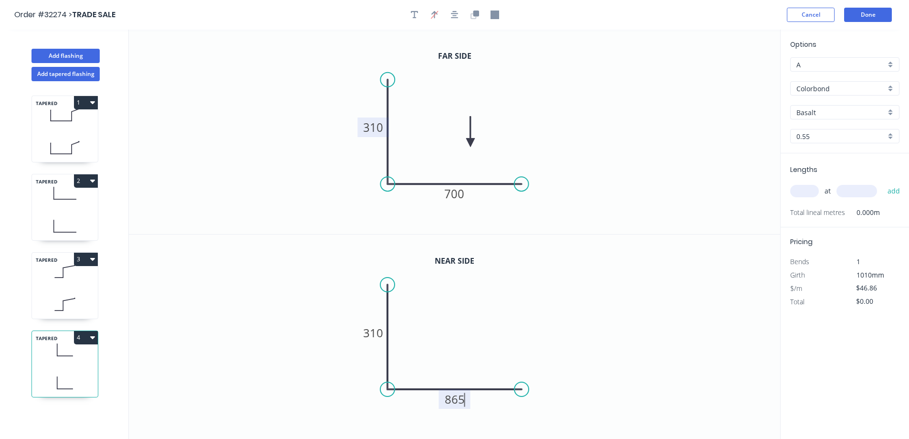
type input "$47.86"
click at [804, 192] on input "text" at bounding box center [805, 191] width 29 height 12
type input "1"
type input "3230"
click at [883, 183] on button "add" at bounding box center [894, 191] width 22 height 16
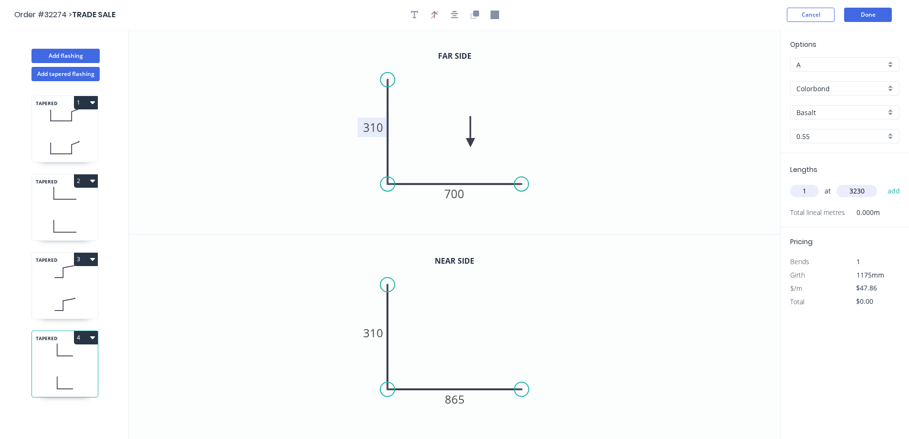
type input "$154.59"
drag, startPoint x: 412, startPoint y: 15, endPoint x: 407, endPoint y: 19, distance: 6.4
click at [412, 15] on icon "button" at bounding box center [415, 15] width 8 height 9
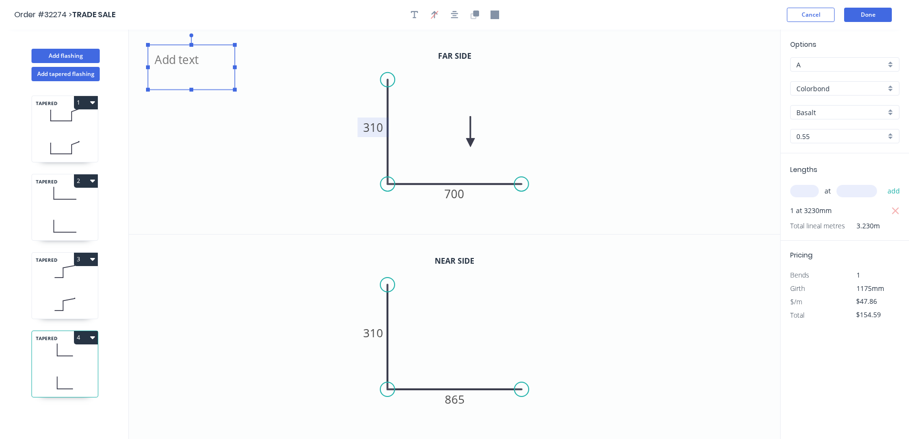
click at [179, 59] on textarea at bounding box center [191, 67] width 77 height 35
drag, startPoint x: 239, startPoint y: 180, endPoint x: 237, endPoint y: 170, distance: 9.3
click at [239, 180] on icon "PART B 310 700" at bounding box center [455, 132] width 652 height 204
type textarea "PART B"
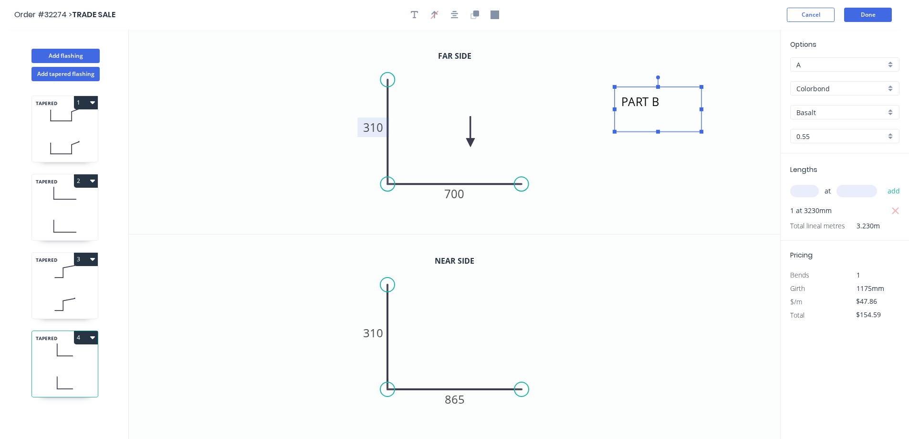
drag, startPoint x: 215, startPoint y: 81, endPoint x: 816, endPoint y: 55, distance: 601.6
click at [684, 121] on textarea "PART B" at bounding box center [658, 109] width 77 height 35
click at [881, 14] on button "Done" at bounding box center [869, 15] width 48 height 14
click at [877, 16] on button "Done" at bounding box center [869, 15] width 48 height 14
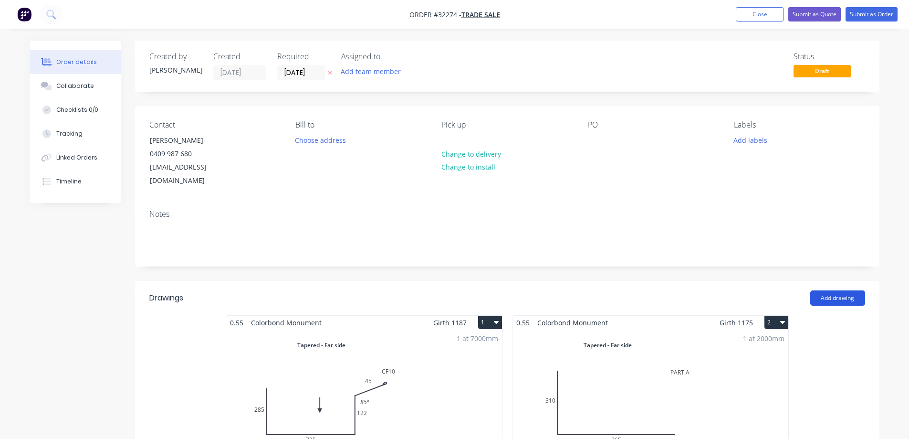
click at [849, 290] on button "Add drawing" at bounding box center [838, 297] width 55 height 15
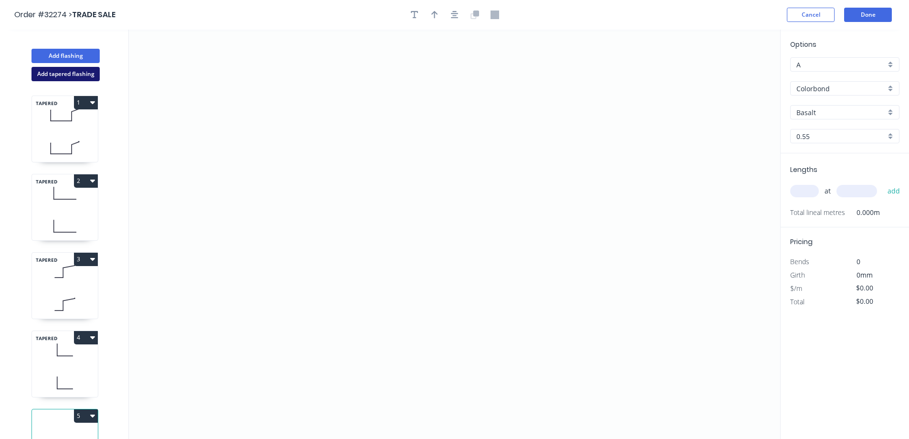
click at [74, 74] on button "Add tapered flashing" at bounding box center [66, 74] width 68 height 14
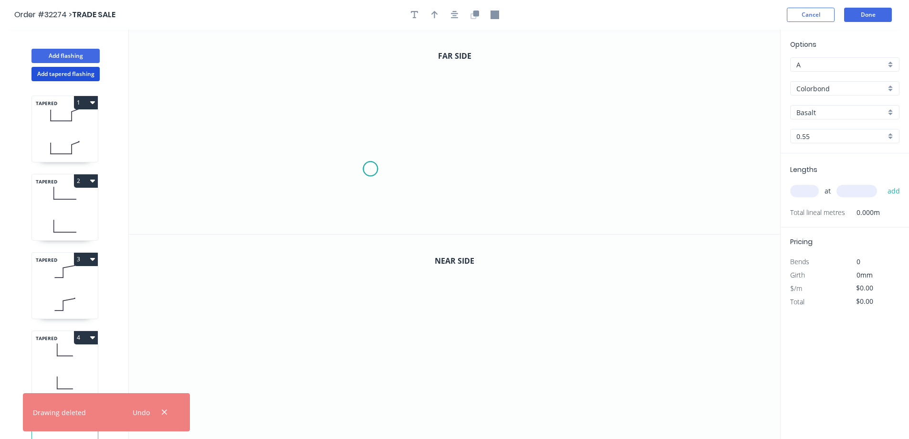
drag, startPoint x: 370, startPoint y: 169, endPoint x: 402, endPoint y: 181, distance: 33.2
click at [372, 169] on icon "0" at bounding box center [455, 132] width 652 height 204
click at [491, 169] on icon "0" at bounding box center [455, 132] width 652 height 204
click at [494, 82] on icon "0 ?" at bounding box center [455, 132] width 652 height 204
click at [571, 53] on icon "0 ? ?" at bounding box center [455, 132] width 652 height 204
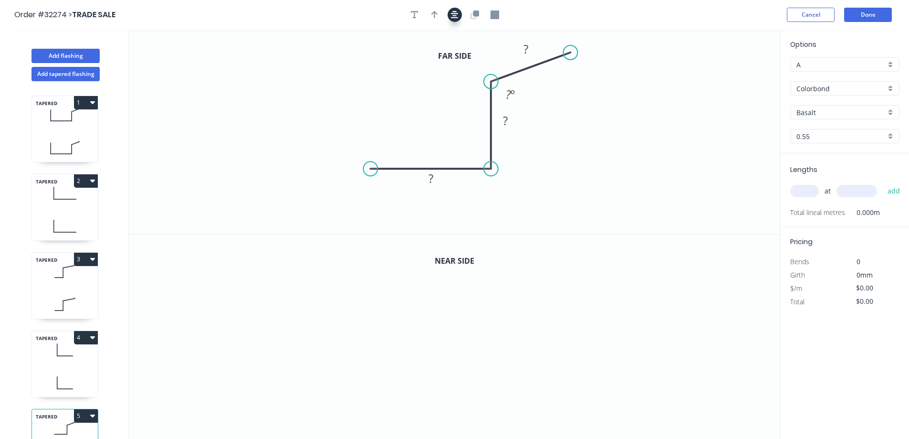
click at [455, 13] on icon "button" at bounding box center [455, 15] width 8 height 9
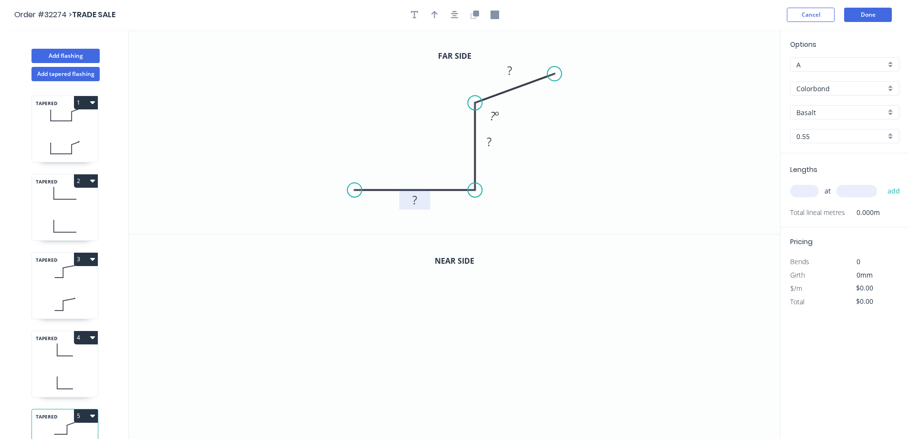
click at [421, 203] on rect at bounding box center [414, 200] width 19 height 13
click at [578, 107] on div "Crush & Fold" at bounding box center [606, 107] width 96 height 20
drag, startPoint x: 434, startPoint y: 16, endPoint x: 440, endPoint y: 18, distance: 6.5
click at [434, 16] on icon "button" at bounding box center [435, 15] width 7 height 9
drag, startPoint x: 733, startPoint y: 73, endPoint x: 419, endPoint y: 203, distance: 340.1
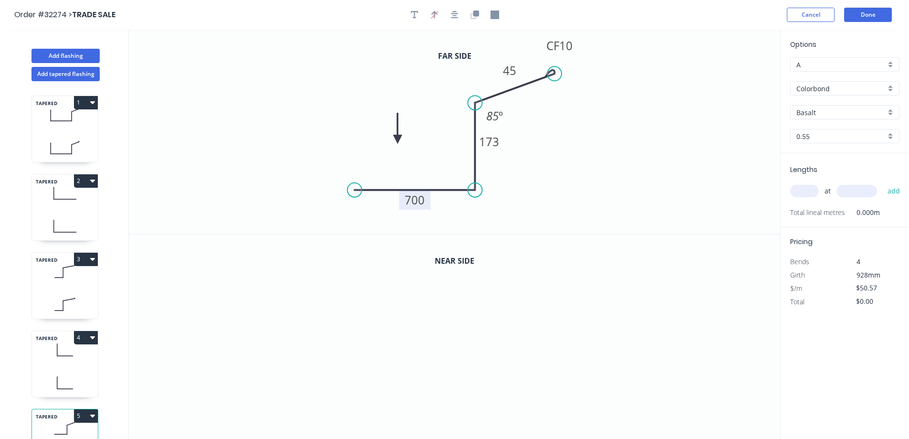
click at [398, 140] on icon at bounding box center [397, 128] width 9 height 31
click at [477, 13] on icon "button" at bounding box center [476, 14] width 6 height 6
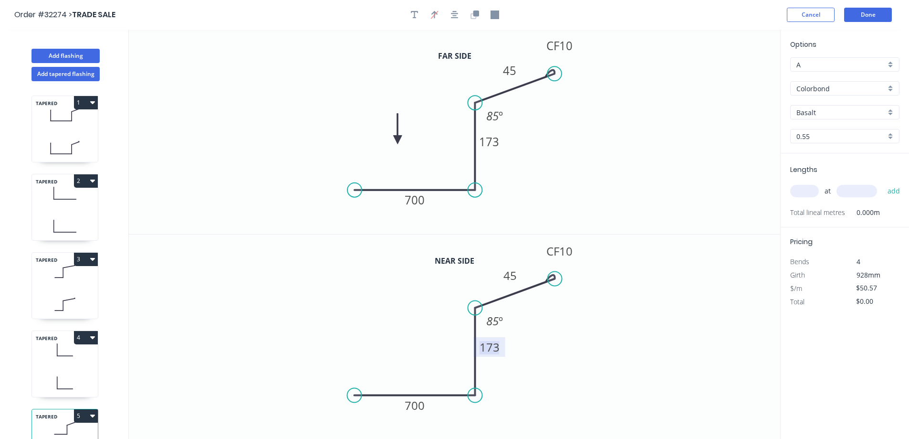
drag, startPoint x: 493, startPoint y: 349, endPoint x: 555, endPoint y: 360, distance: 63.5
click at [495, 349] on tspan "173" at bounding box center [490, 347] width 20 height 16
type input "$51.57"
drag, startPoint x: 423, startPoint y: 405, endPoint x: 549, endPoint y: 396, distance: 125.4
click at [424, 405] on tspan "700" at bounding box center [415, 405] width 20 height 16
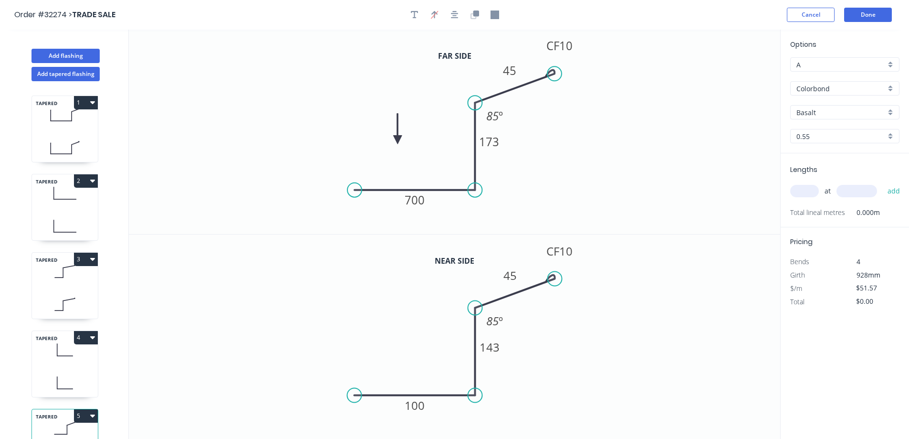
drag, startPoint x: 424, startPoint y: 403, endPoint x: 636, endPoint y: 375, distance: 214.4
click at [424, 403] on tspan "100" at bounding box center [415, 405] width 20 height 16
click at [890, 110] on div "Basalt" at bounding box center [845, 112] width 109 height 14
click at [841, 176] on div "Monument" at bounding box center [845, 173] width 108 height 17
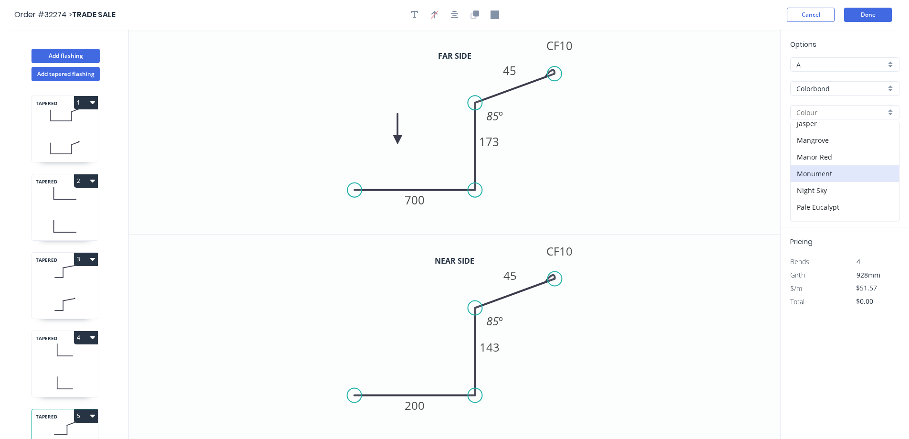
type input "Monument"
click at [807, 192] on input "text" at bounding box center [805, 191] width 29 height 12
type input "1"
type input "3230"
click at [883, 183] on button "add" at bounding box center [894, 191] width 22 height 16
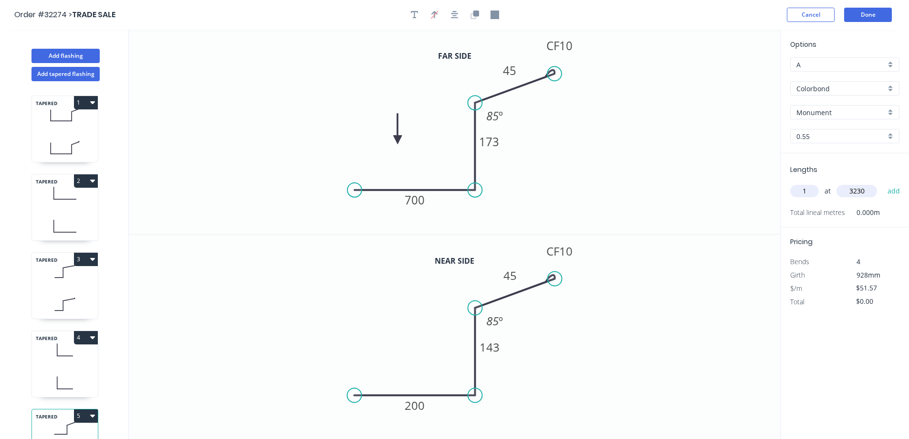
type input "$166.57"
click at [869, 14] on button "Done" at bounding box center [869, 15] width 48 height 14
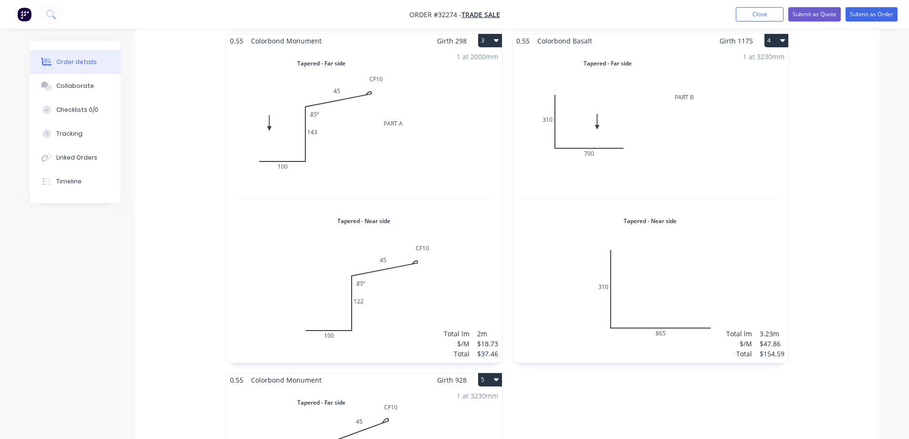
scroll to position [955, 0]
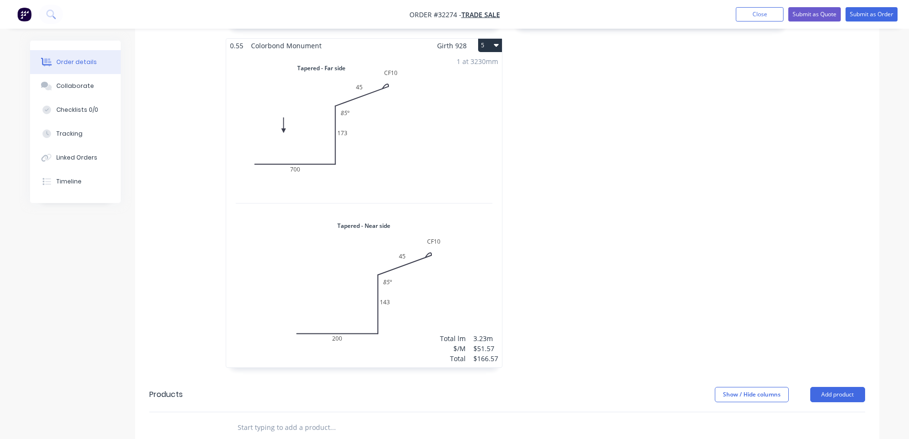
click at [455, 143] on div "1 at 3230mm Total lm $/M Total 3.23m $51.57 $166.57" at bounding box center [364, 210] width 276 height 315
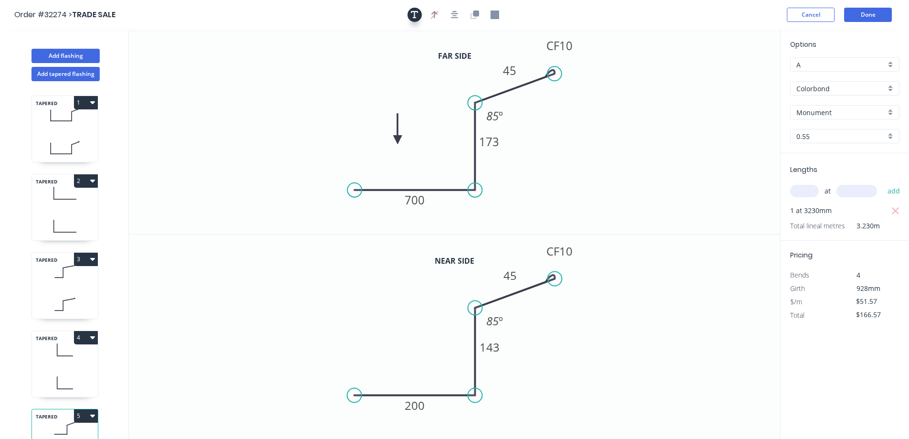
click at [416, 17] on icon "button" at bounding box center [415, 15] width 8 height 9
click at [192, 71] on textarea at bounding box center [190, 67] width 77 height 35
drag, startPoint x: 292, startPoint y: 146, endPoint x: 286, endPoint y: 147, distance: 5.4
click at [291, 146] on icon "PART B 700 173 CF 10 45 85 º" at bounding box center [455, 132] width 652 height 204
type textarea "PART B"
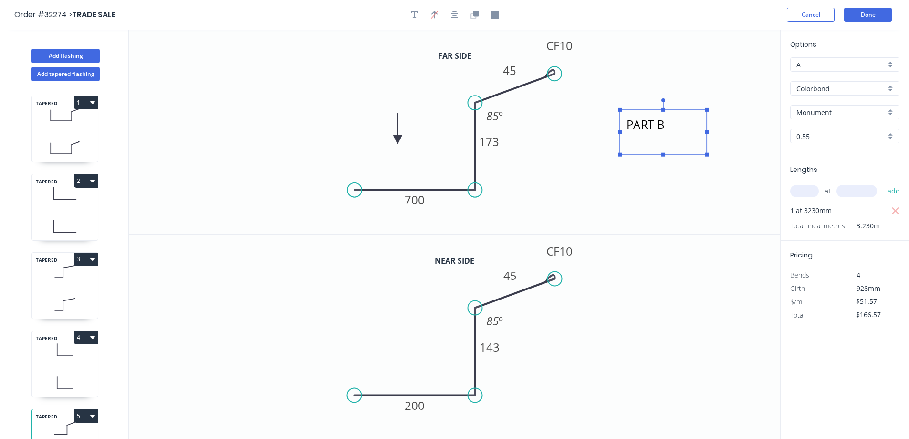
drag, startPoint x: 216, startPoint y: 80, endPoint x: 696, endPoint y: 134, distance: 483.3
click at [688, 145] on textarea "PART B" at bounding box center [663, 132] width 77 height 35
click at [872, 13] on button "Done" at bounding box center [869, 15] width 48 height 14
click at [868, 20] on button "Done" at bounding box center [869, 15] width 48 height 14
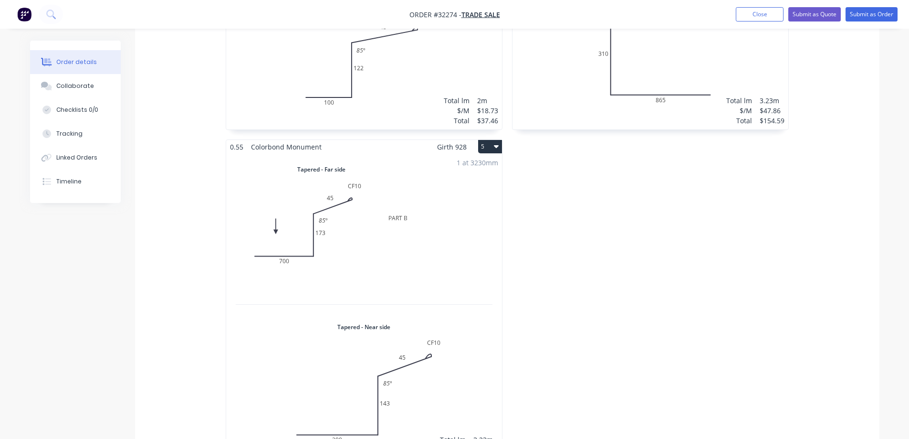
scroll to position [1050, 0]
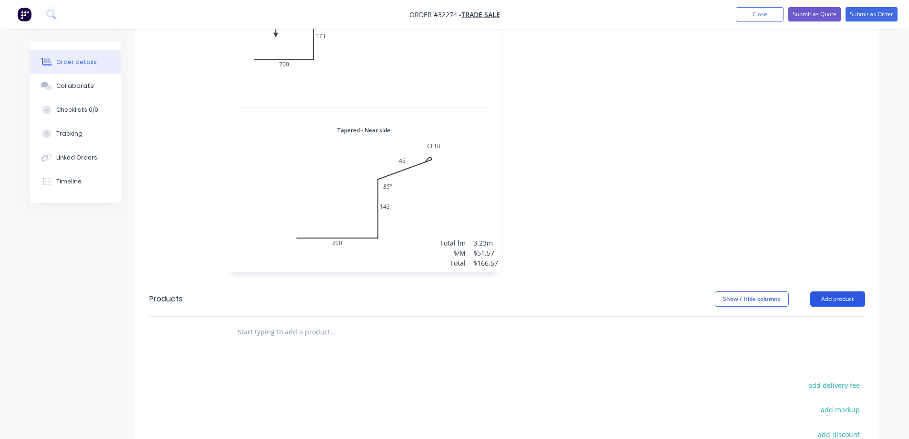
click at [830, 291] on button "Add product" at bounding box center [838, 298] width 55 height 15
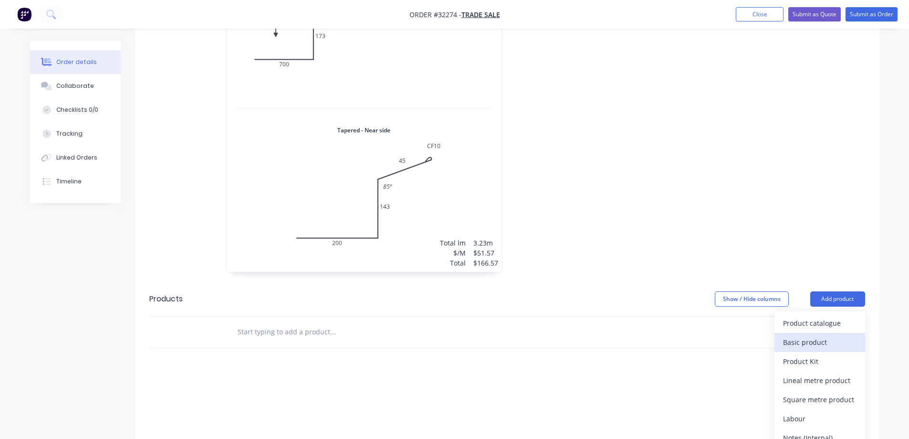
click at [805, 335] on div "Basic product" at bounding box center [820, 342] width 74 height 14
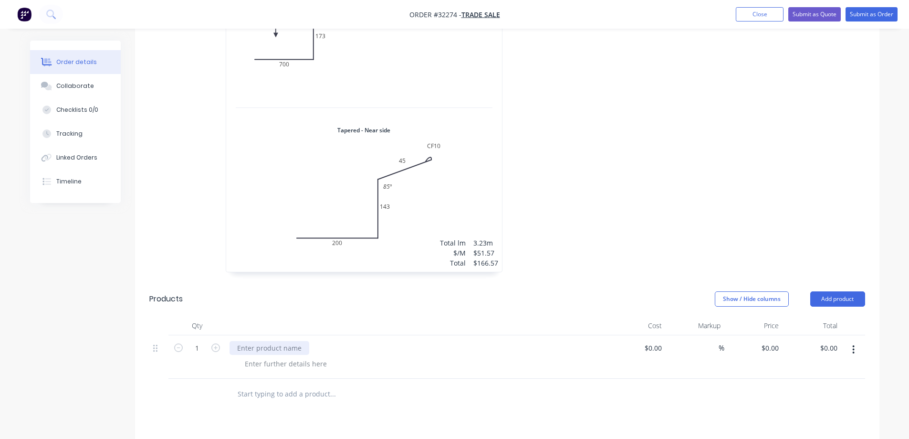
click at [282, 341] on div at bounding box center [270, 348] width 80 height 14
click at [323, 357] on div at bounding box center [285, 364] width 97 height 14
drag, startPoint x: 298, startPoint y: 331, endPoint x: 303, endPoint y: 340, distance: 10.3
click at [298, 341] on div "SEAMING MACHINE" at bounding box center [269, 348] width 78 height 14
click at [311, 357] on div at bounding box center [285, 364] width 97 height 14
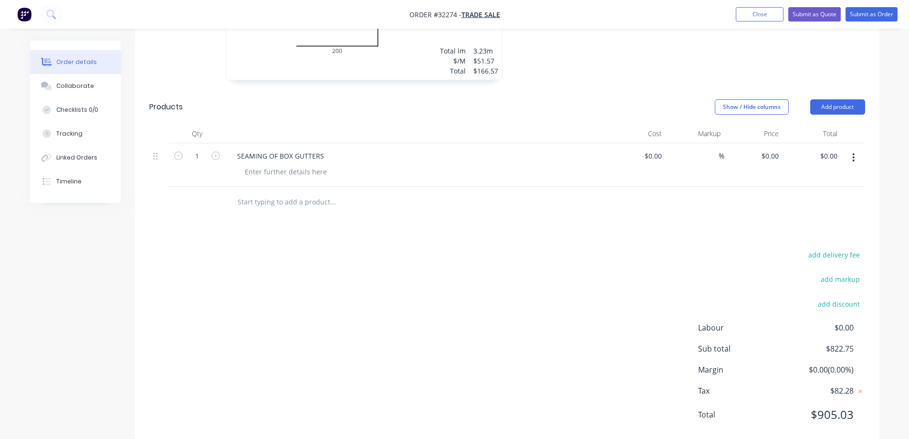
scroll to position [1251, 0]
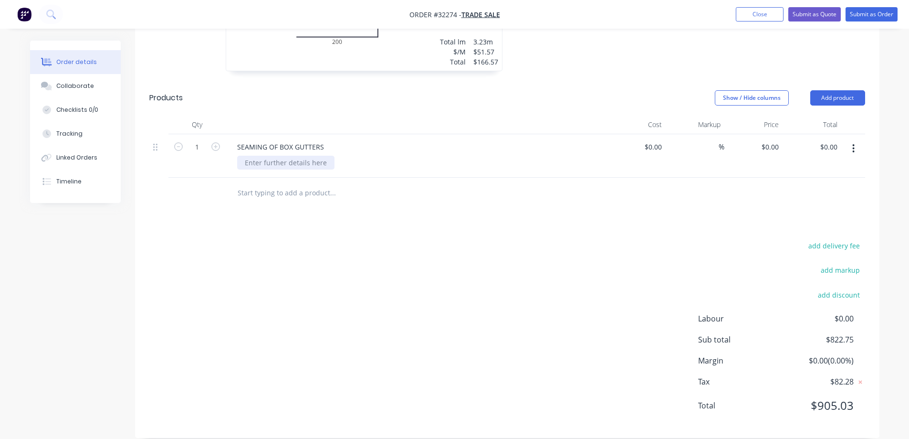
click at [304, 156] on div at bounding box center [285, 163] width 97 height 14
click at [653, 138] on div at bounding box center [637, 155] width 59 height 43
type input "$60.00"
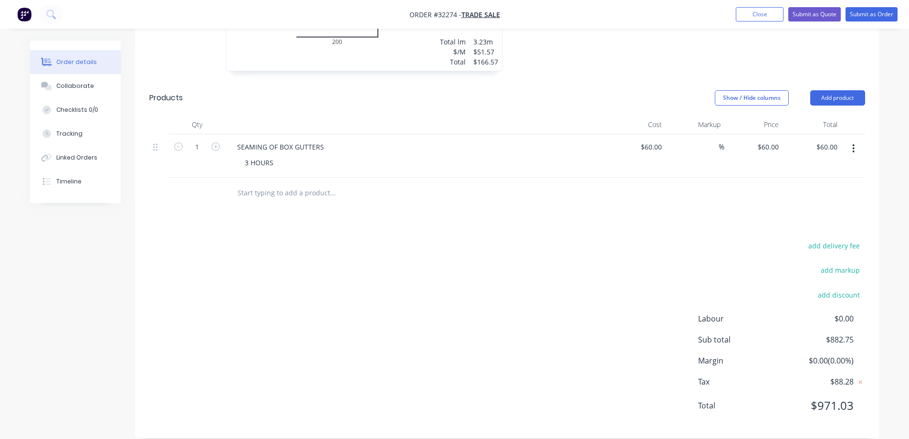
type input "60"
click at [654, 140] on input "$60.00" at bounding box center [653, 147] width 26 height 14
type input "60"
type input "$60.00"
type input "$180.00"
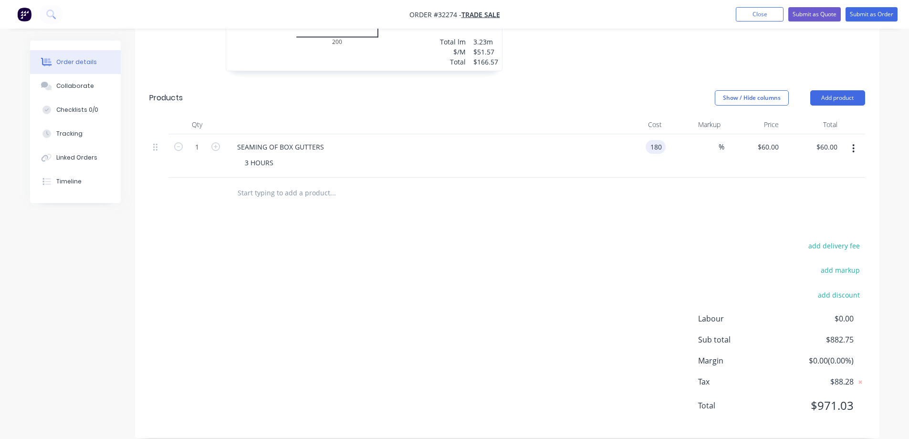
type input "$180.00"
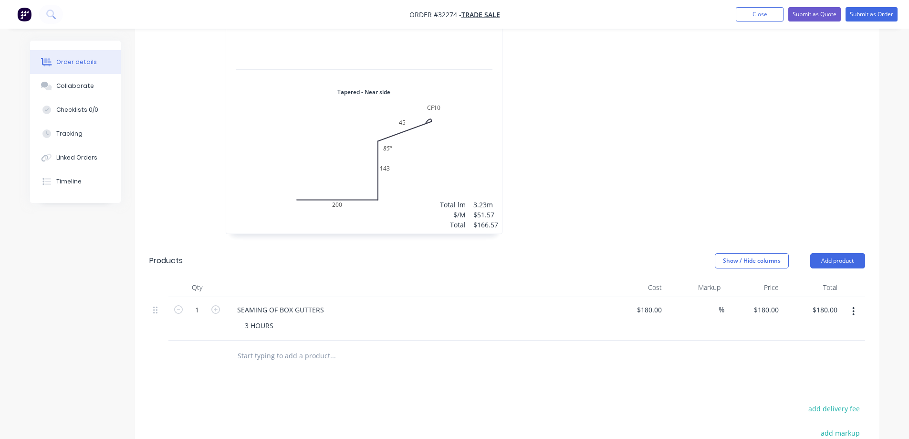
scroll to position [1204, 0]
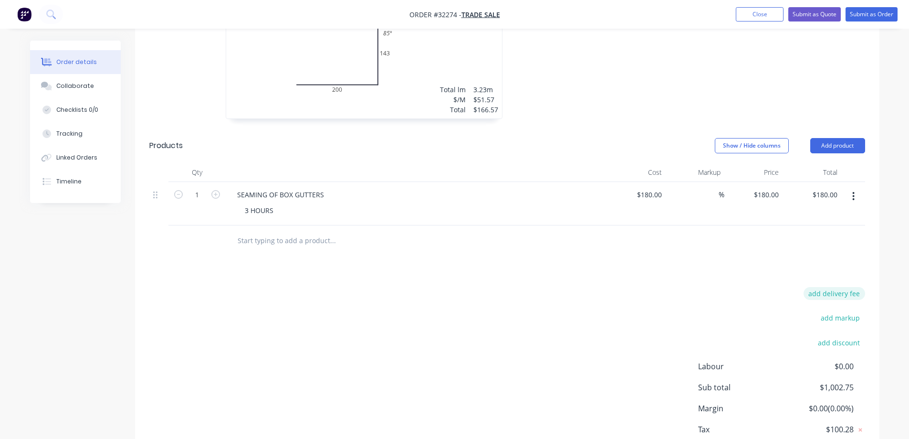
click at [829, 287] on button "add delivery fee" at bounding box center [835, 293] width 62 height 13
type input "80"
click input "submit" at bounding box center [0, 0] width 0 height 0
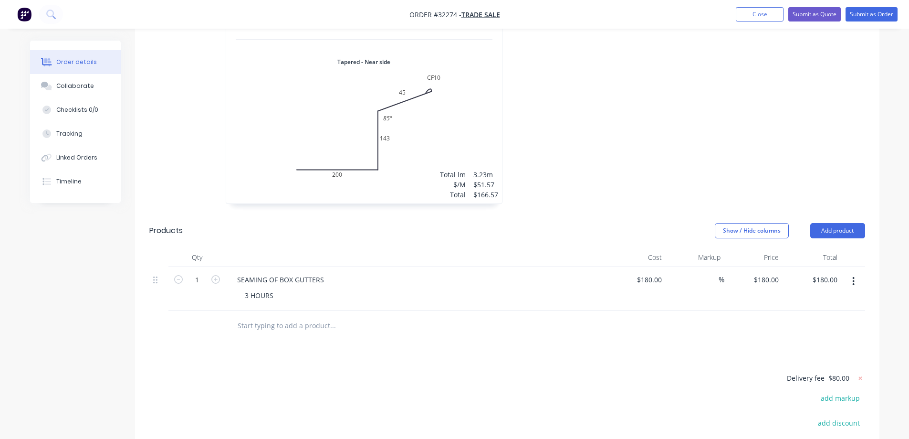
scroll to position [1199, 0]
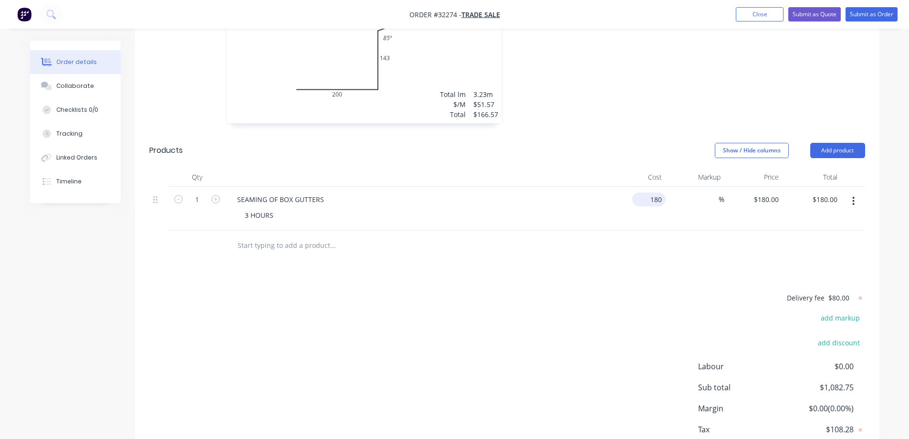
click at [655, 192] on input "180" at bounding box center [651, 199] width 30 height 14
type input "$220.00"
click at [569, 353] on div "Delivery fee $80.00 add markup add discount Labour $0.00 Sub total $1,122.75 Ma…" at bounding box center [507, 382] width 716 height 180
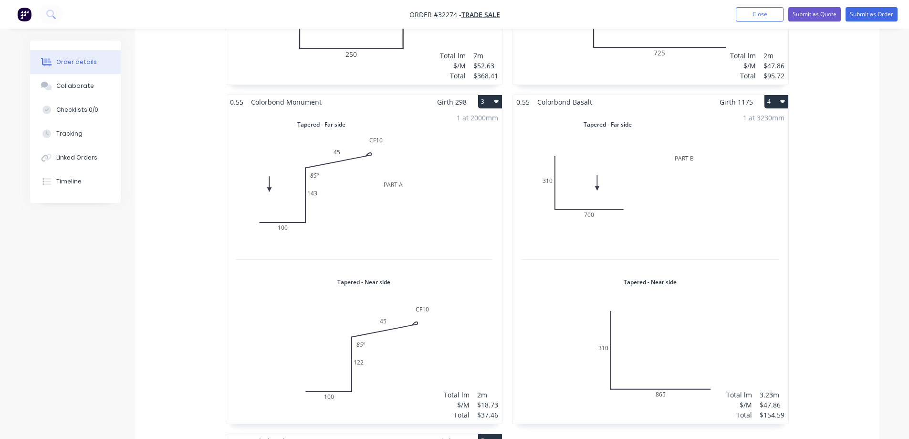
scroll to position [435, 0]
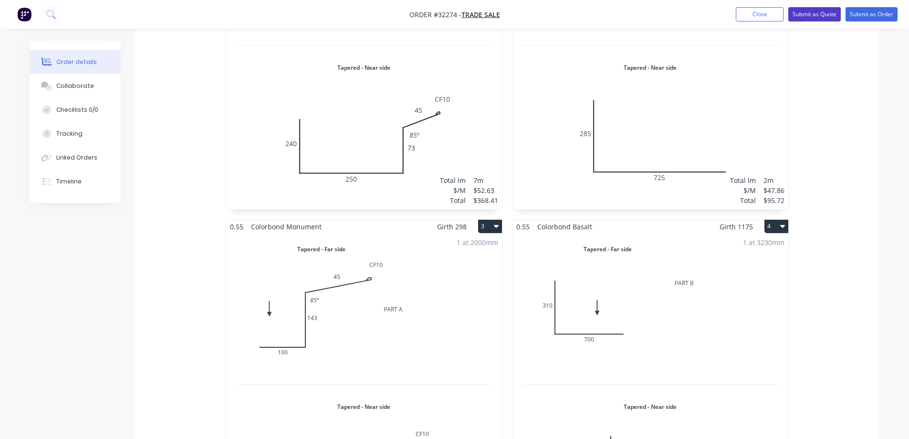
click at [814, 12] on button "Submit as Quote" at bounding box center [815, 14] width 53 height 14
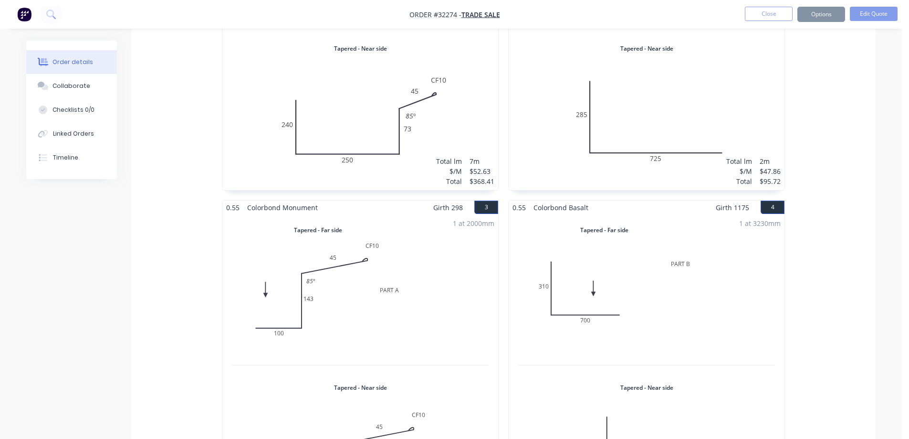
scroll to position [0, 0]
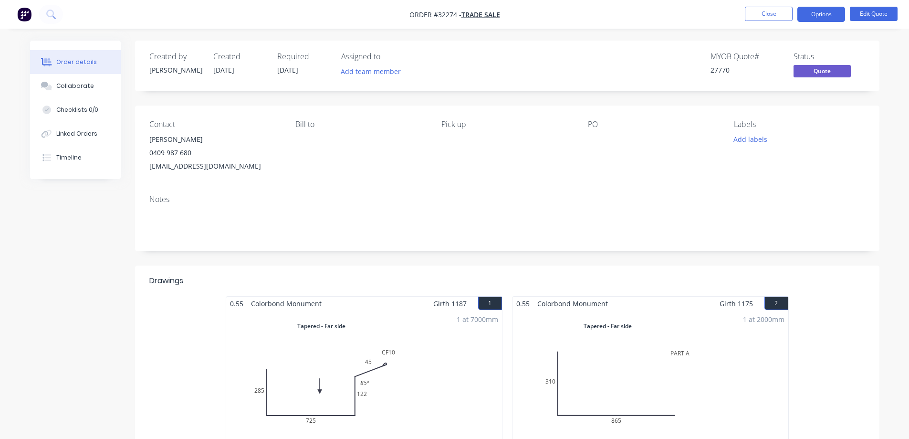
drag, startPoint x: 814, startPoint y: 15, endPoint x: 812, endPoint y: 22, distance: 7.1
click at [814, 16] on button "Options" at bounding box center [822, 14] width 48 height 15
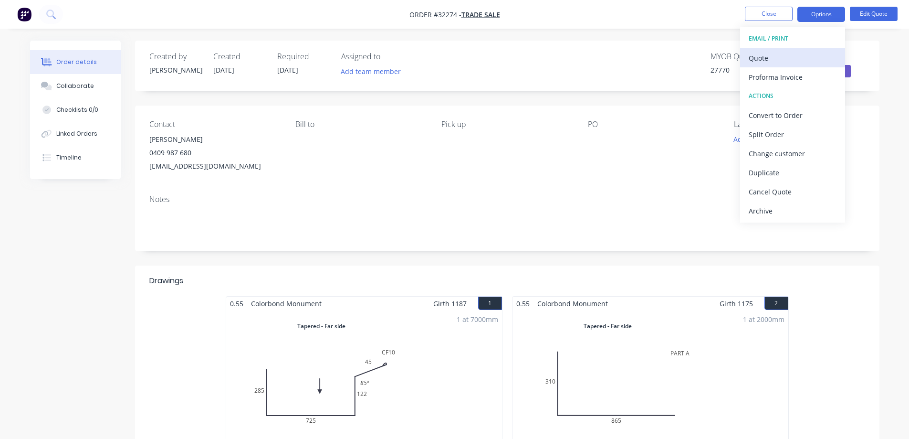
click at [792, 52] on div "Quote" at bounding box center [793, 58] width 88 height 14
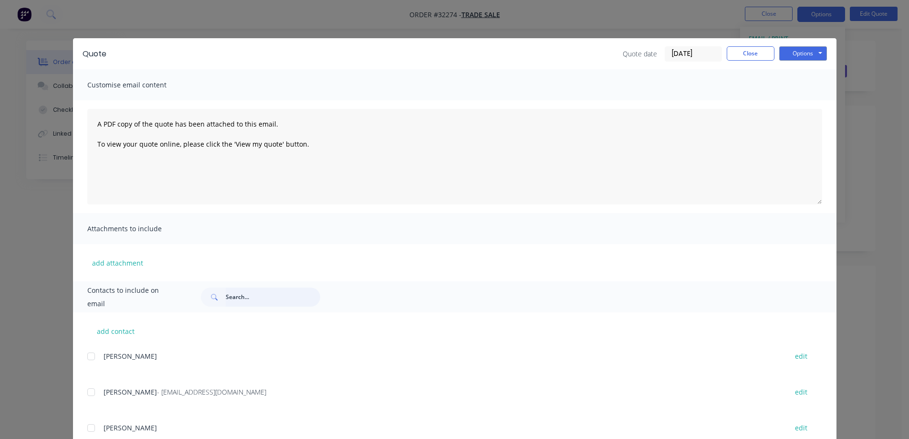
click at [235, 298] on input "text" at bounding box center [273, 296] width 95 height 19
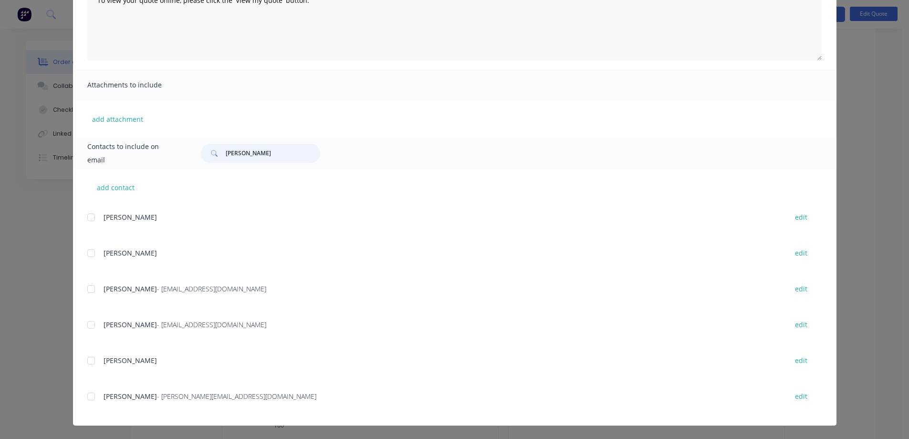
scroll to position [477, 0]
click at [86, 397] on div at bounding box center [91, 396] width 19 height 19
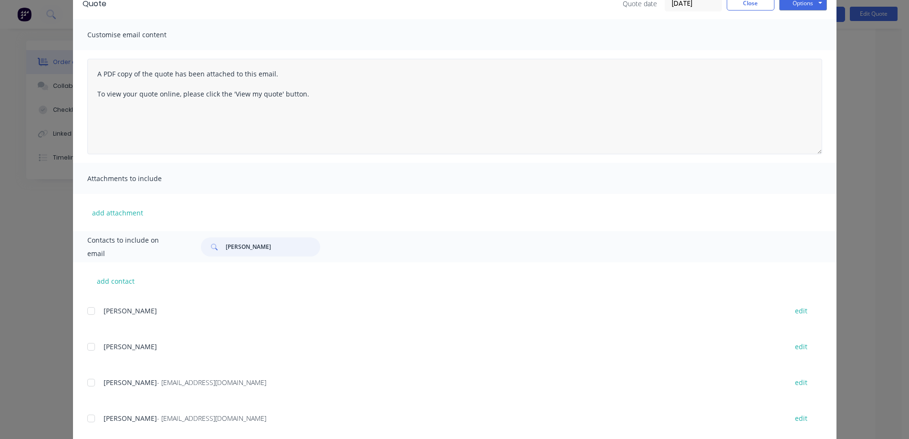
scroll to position [0, 0]
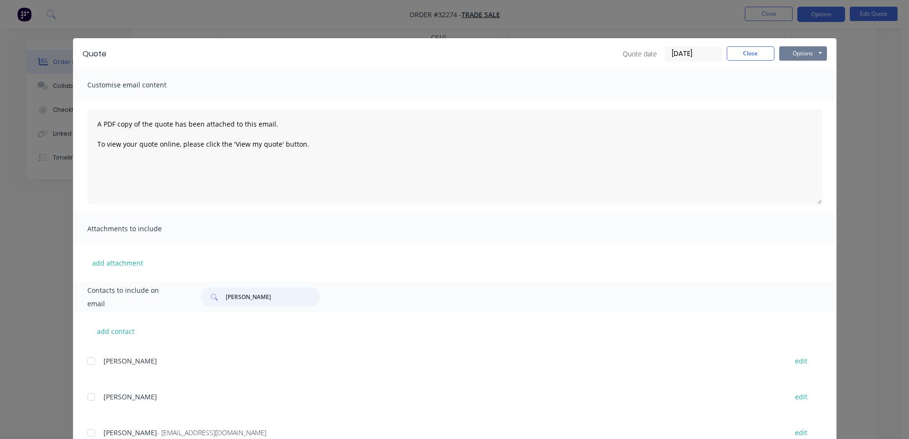
type input "[PERSON_NAME]"
click at [803, 55] on button "Options" at bounding box center [804, 53] width 48 height 14
click at [801, 101] on button "Email" at bounding box center [810, 102] width 61 height 16
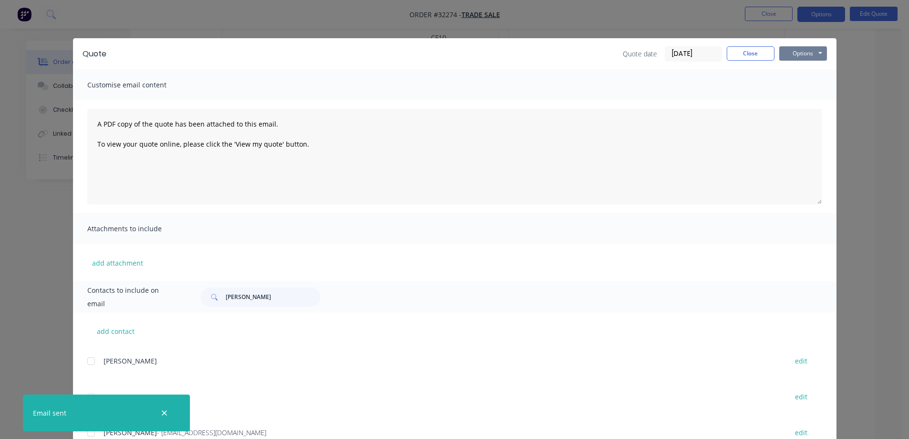
click at [791, 55] on button "Options" at bounding box center [804, 53] width 48 height 14
click at [744, 51] on button "Close" at bounding box center [751, 53] width 48 height 14
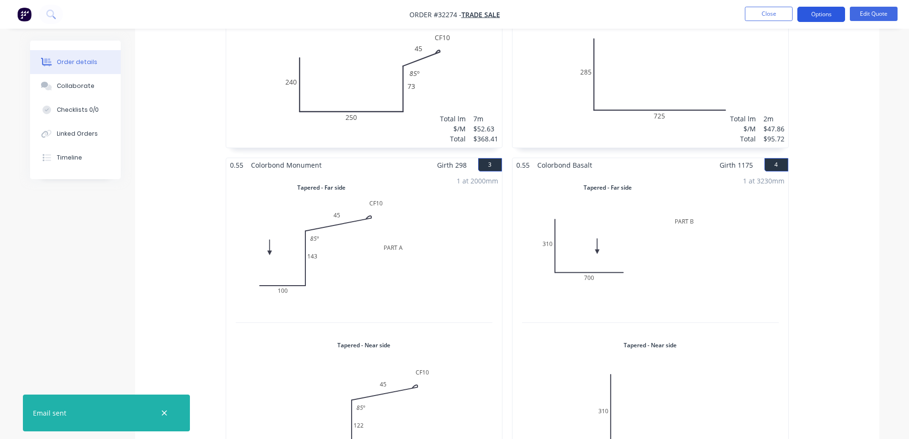
click at [812, 16] on button "Options" at bounding box center [822, 14] width 48 height 15
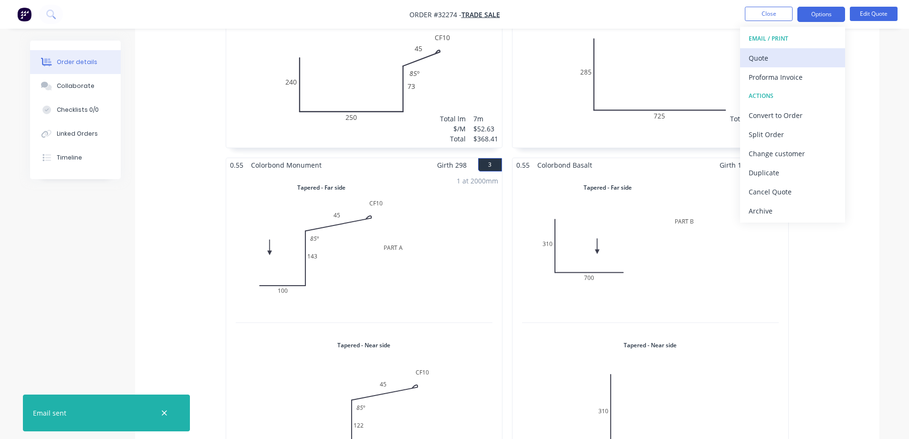
click at [780, 55] on div "Quote" at bounding box center [793, 58] width 88 height 14
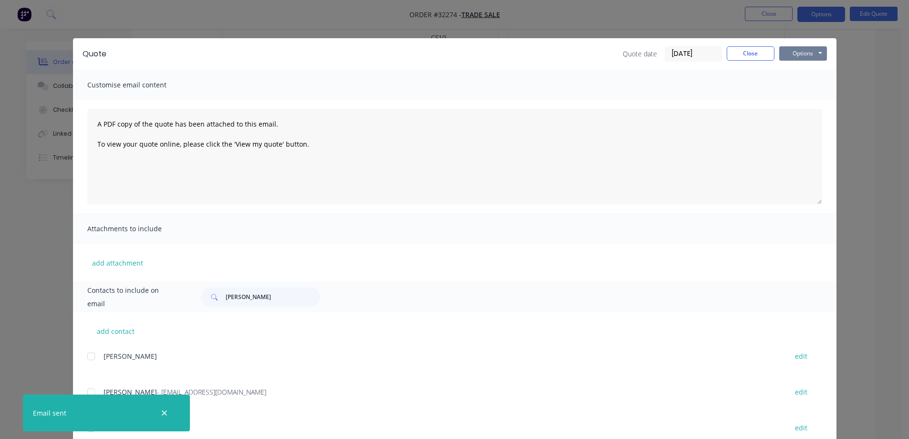
click at [803, 55] on button "Options" at bounding box center [804, 53] width 48 height 14
click at [799, 85] on button "Print" at bounding box center [810, 86] width 61 height 16
click at [740, 51] on button "Close" at bounding box center [751, 53] width 48 height 14
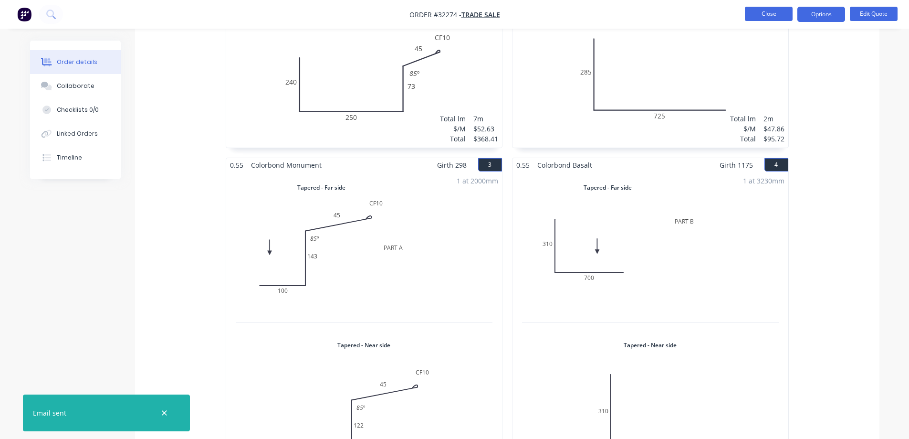
click at [763, 11] on button "Close" at bounding box center [769, 14] width 48 height 14
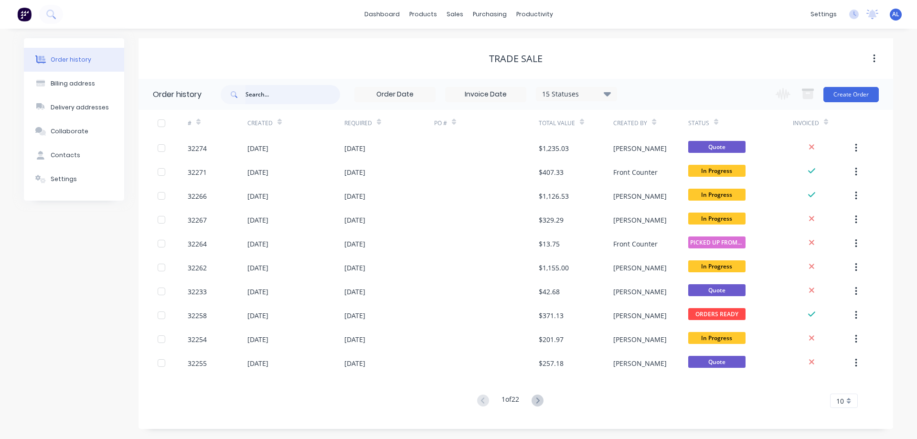
click at [283, 100] on input "text" at bounding box center [292, 94] width 95 height 19
click at [23, 19] on img at bounding box center [24, 14] width 14 height 14
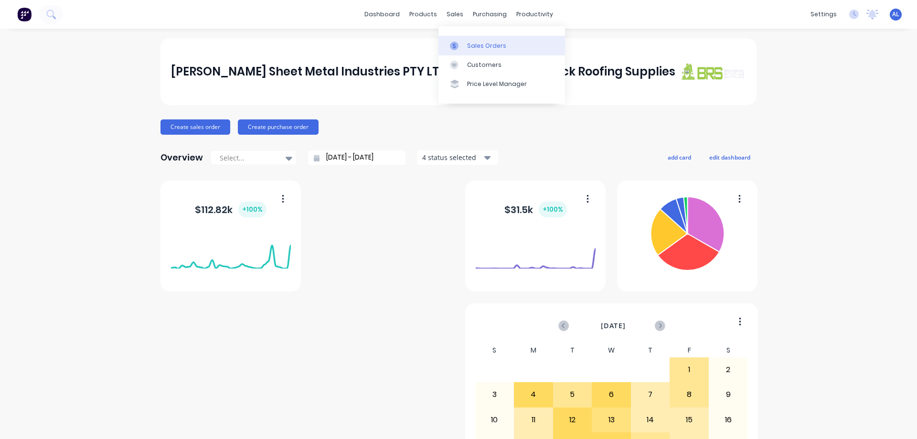
click at [486, 50] on div "Sales Orders" at bounding box center [486, 46] width 39 height 9
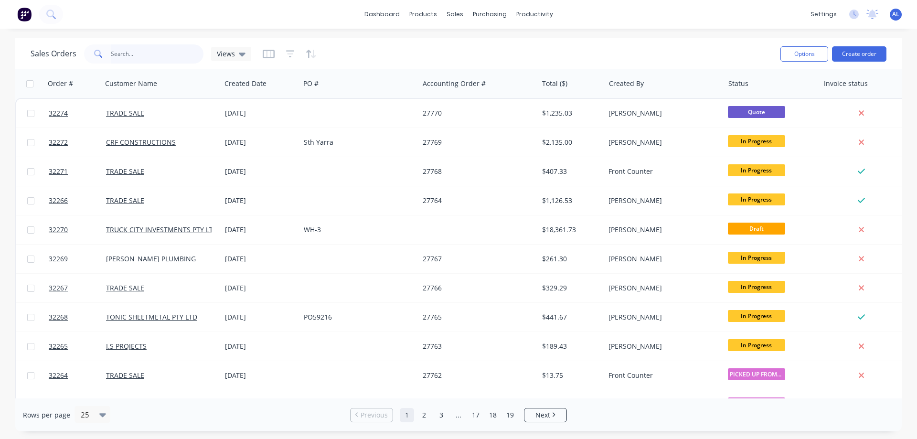
click at [138, 47] on input "text" at bounding box center [157, 53] width 93 height 19
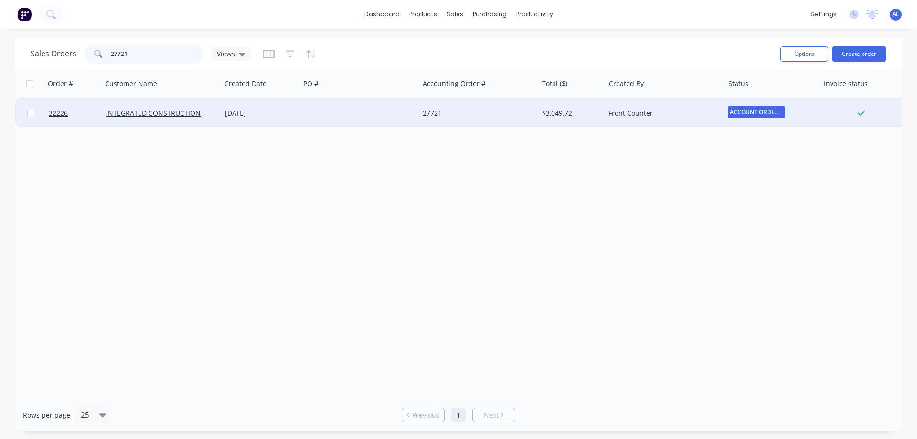
type input "27721"
click at [307, 114] on div at bounding box center [359, 113] width 119 height 29
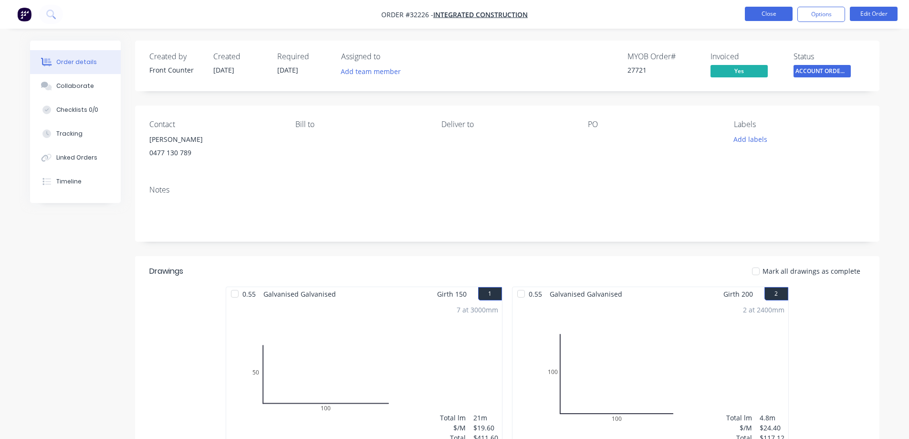
drag, startPoint x: 768, startPoint y: 19, endPoint x: 760, endPoint y: 21, distance: 8.7
click at [760, 21] on button "Close" at bounding box center [769, 14] width 48 height 14
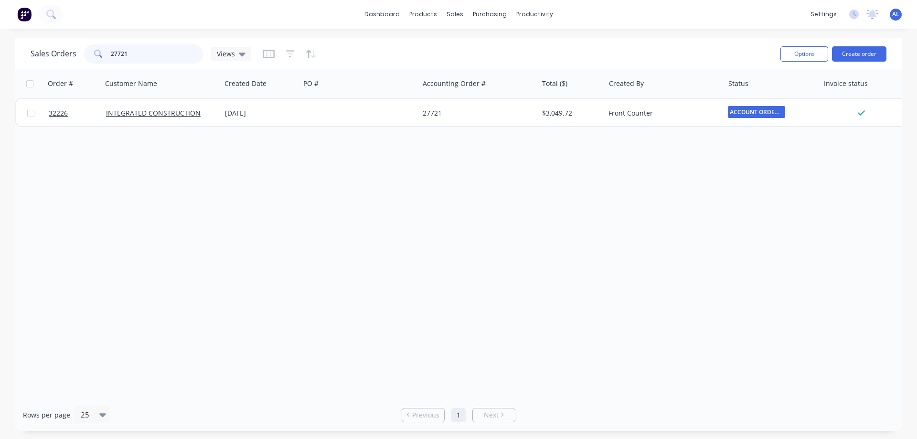
click at [133, 54] on input "27721" at bounding box center [157, 53] width 93 height 19
type input "2"
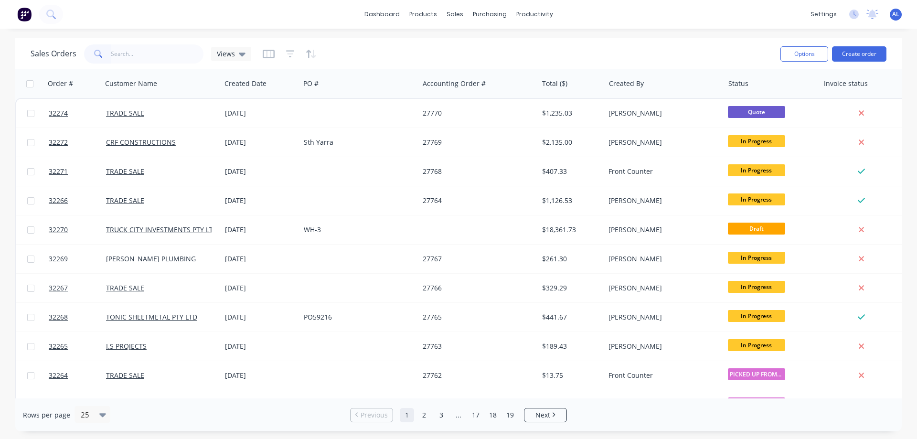
click at [26, 15] on img at bounding box center [24, 14] width 14 height 14
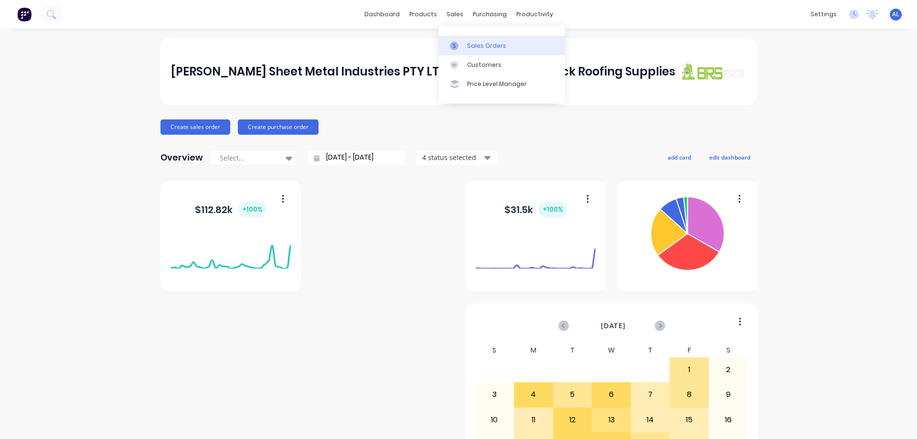
click at [482, 42] on div "Sales Orders" at bounding box center [486, 46] width 39 height 9
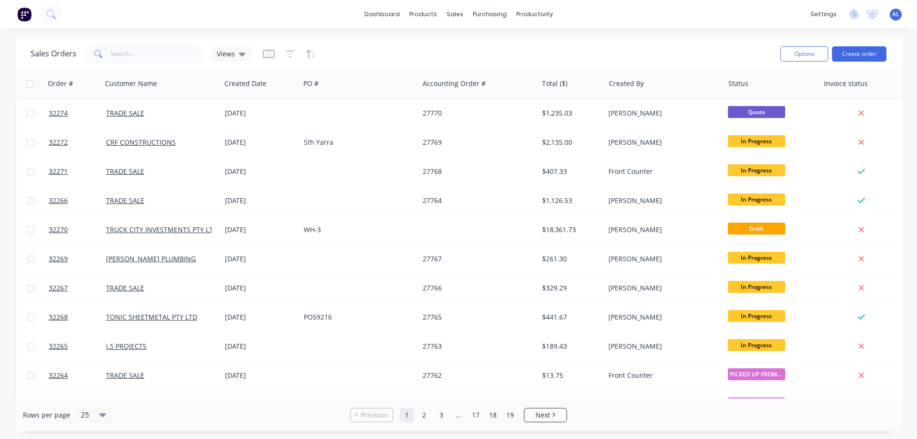
click at [22, 17] on img at bounding box center [24, 14] width 14 height 14
